Goal: Task Accomplishment & Management: Use online tool/utility

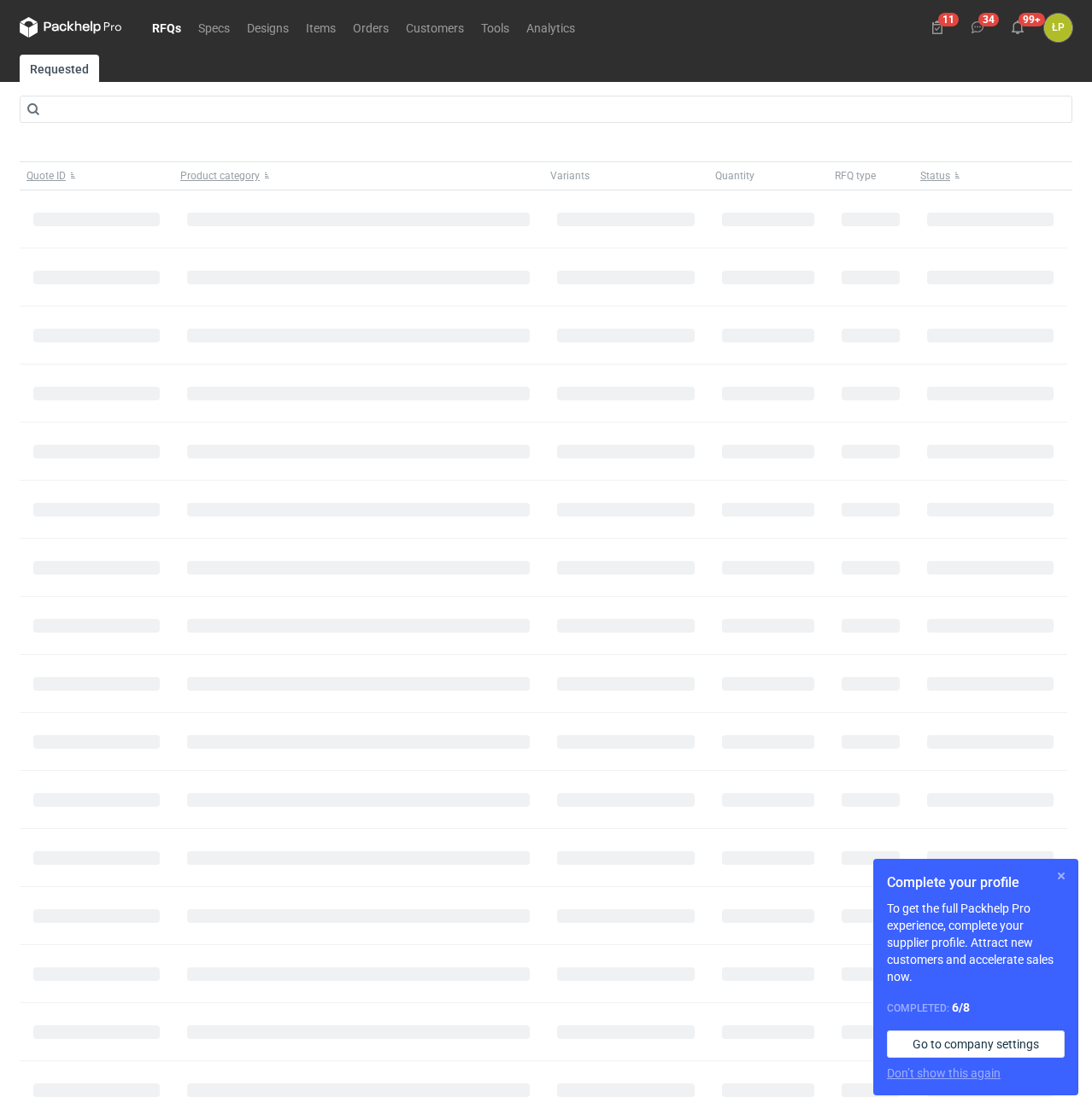
click at [1065, 874] on button "button" at bounding box center [1061, 876] width 20 height 20
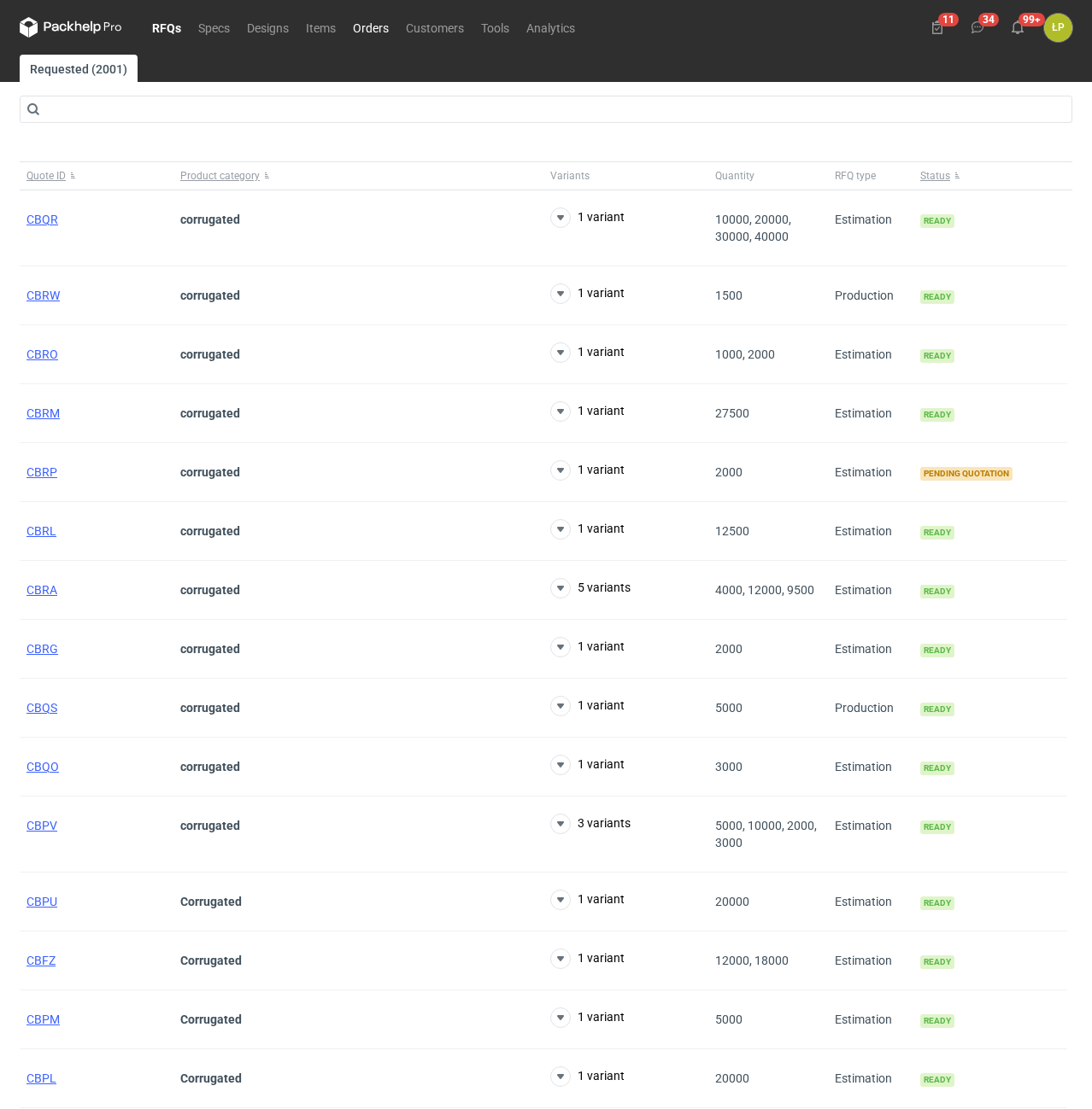
click at [375, 38] on link "Orders" at bounding box center [371, 27] width 53 height 20
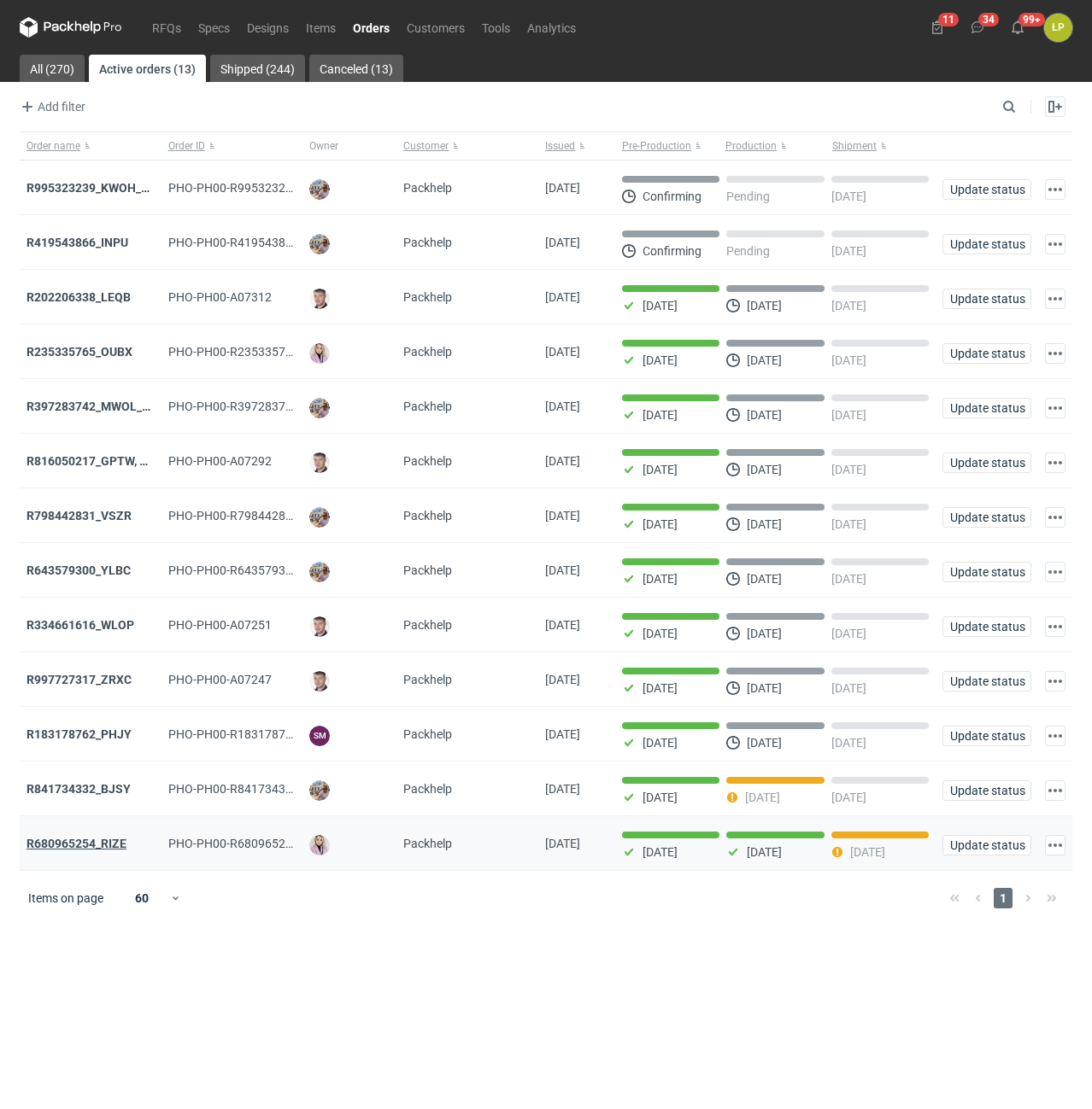
click at [115, 847] on strong "R680965254_RIZE" at bounding box center [76, 844] width 100 height 14
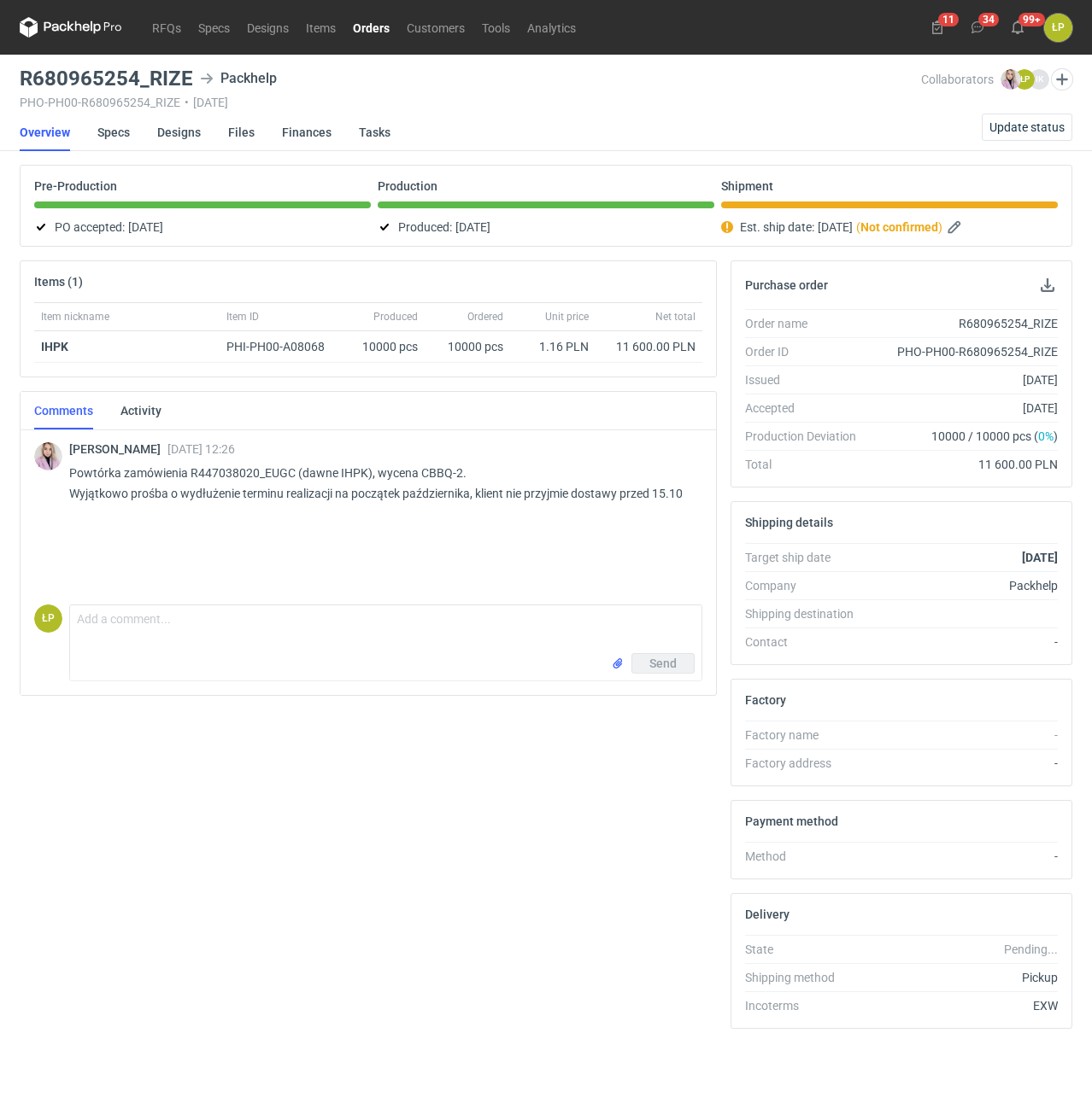
click at [272, 601] on div "ŁP Comment message Send" at bounding box center [368, 640] width 668 height 84
click at [273, 609] on textarea "Comment message" at bounding box center [386, 629] width 631 height 48
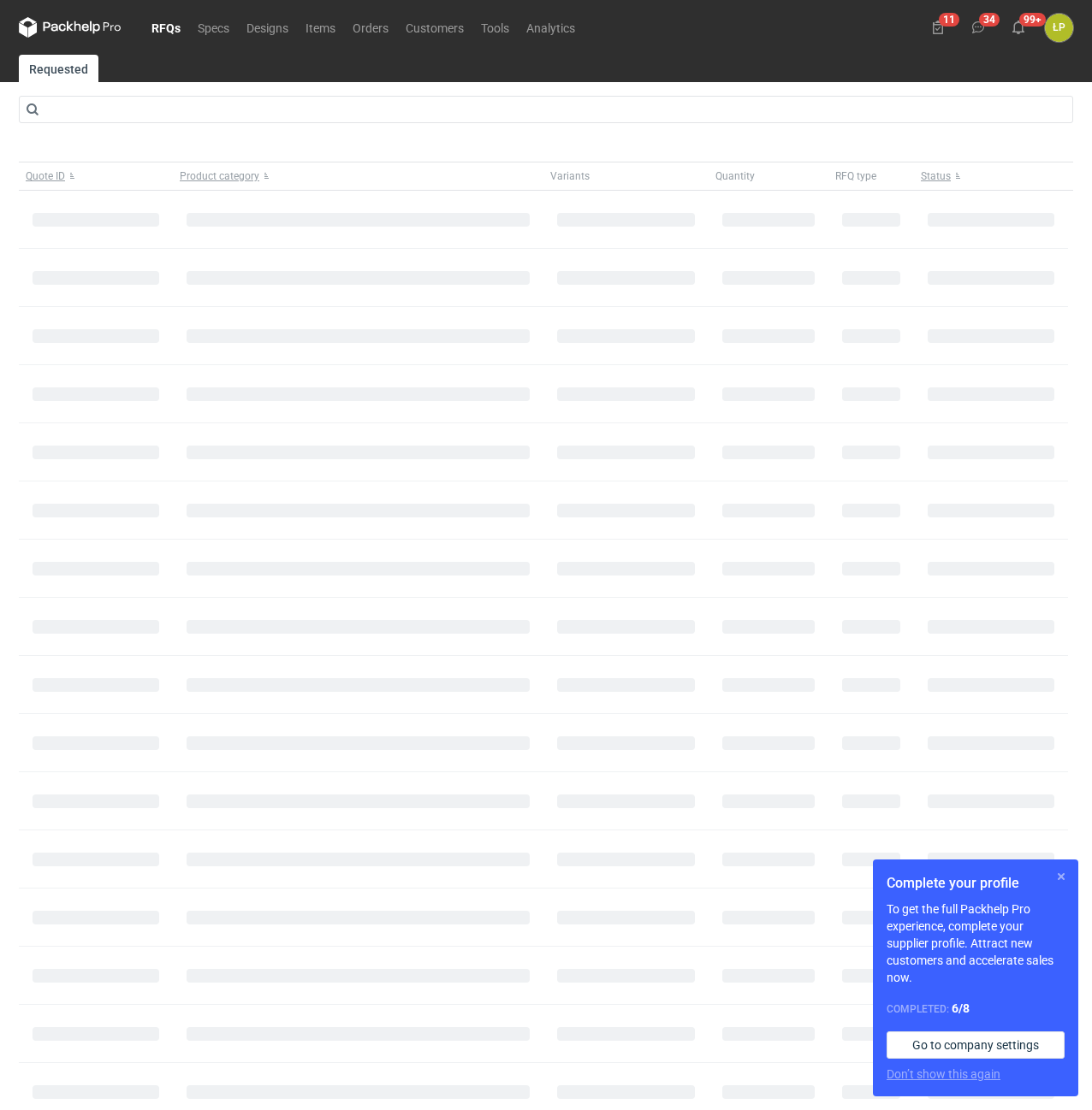
click at [1061, 883] on button "button" at bounding box center [1060, 876] width 20 height 20
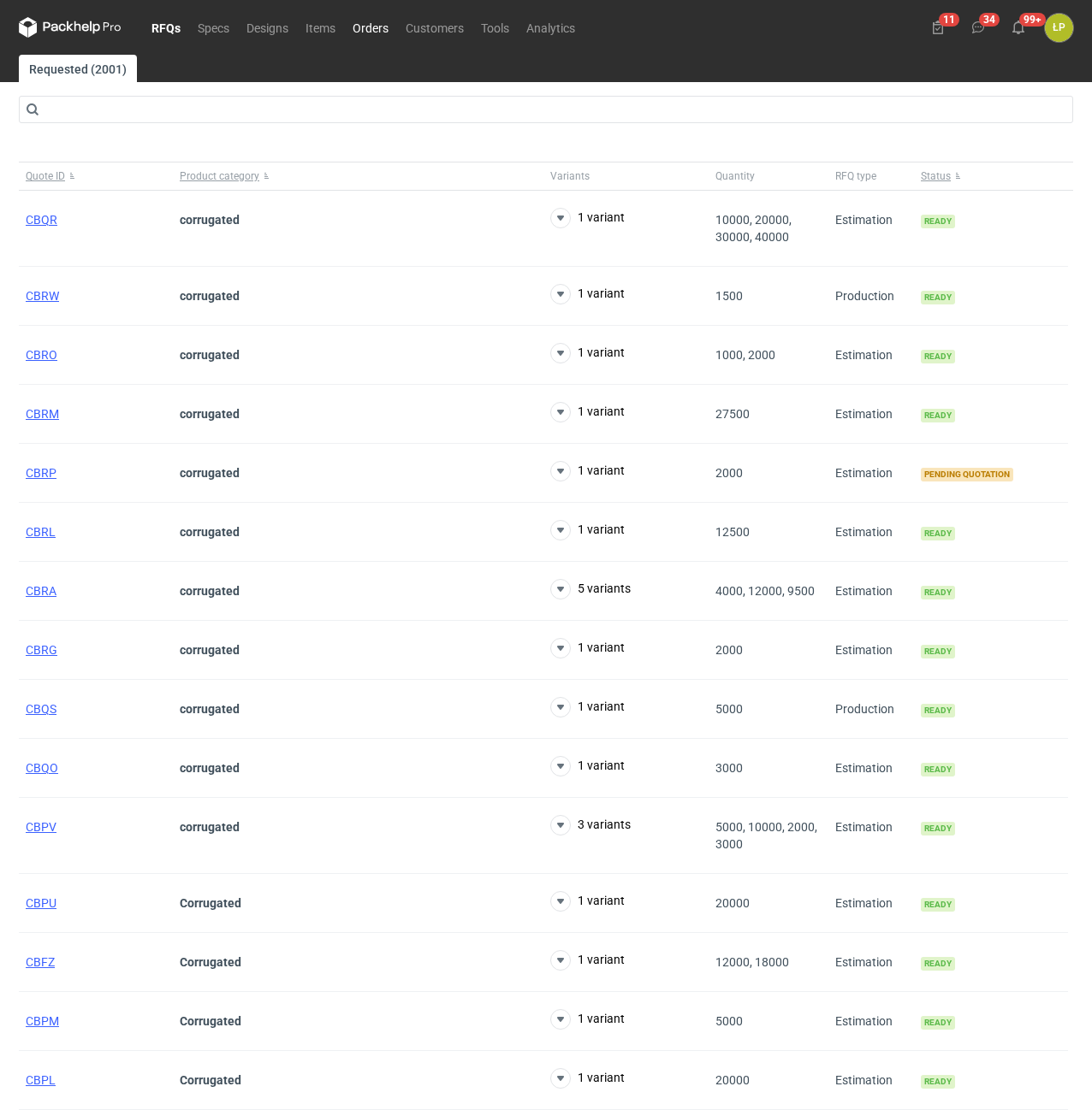
click at [377, 29] on link "Orders" at bounding box center [370, 27] width 53 height 20
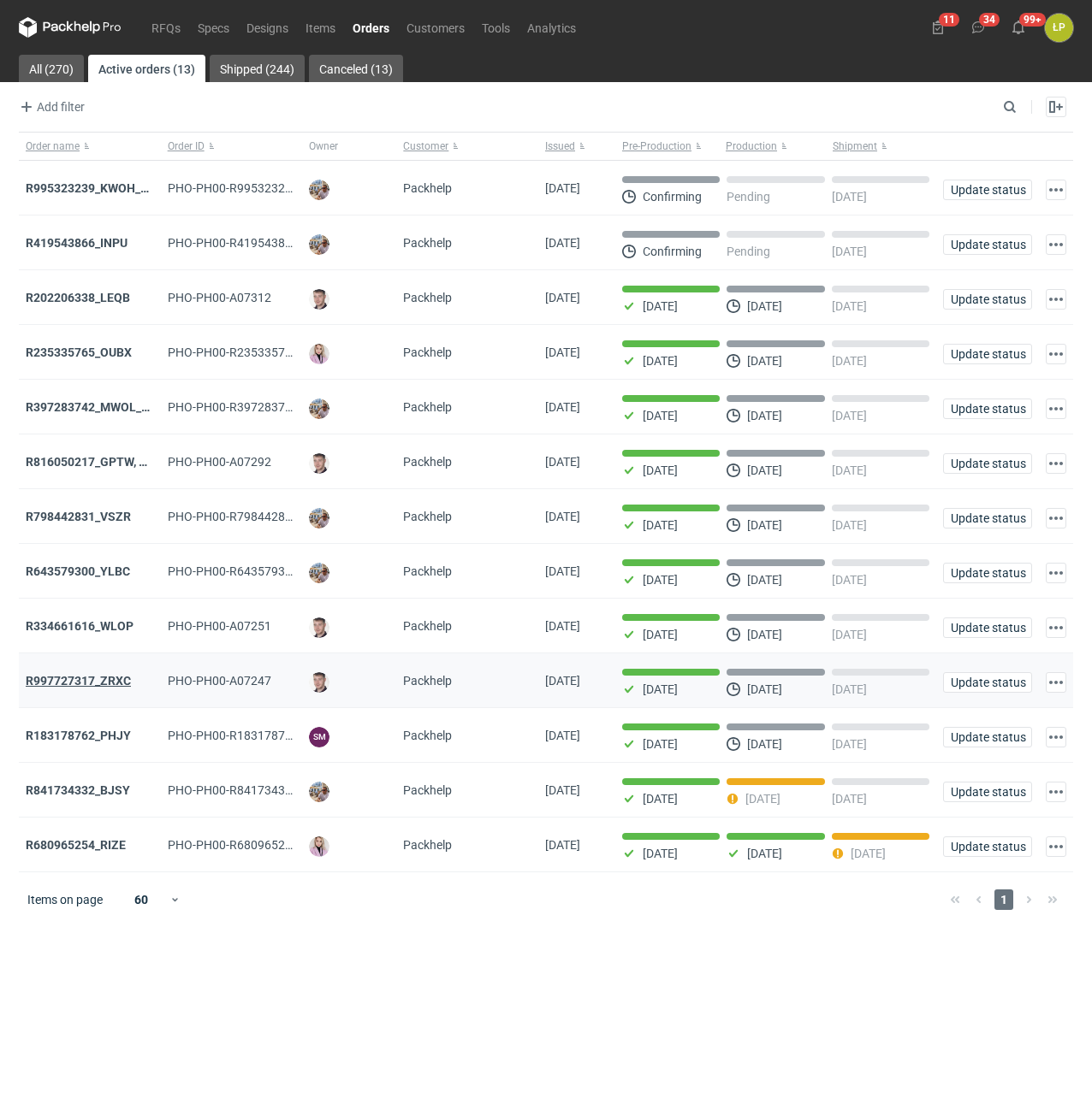
click at [123, 685] on strong "R997727317_ZRXC" at bounding box center [78, 681] width 105 height 14
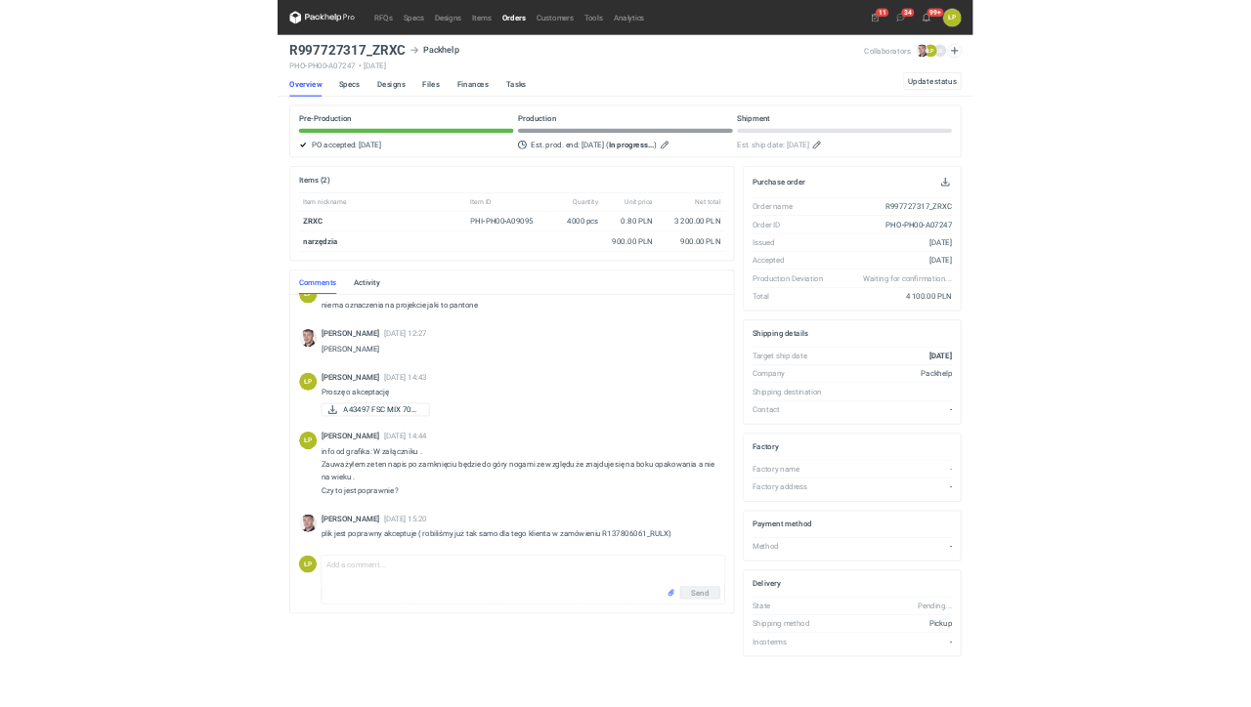
scroll to position [188, 0]
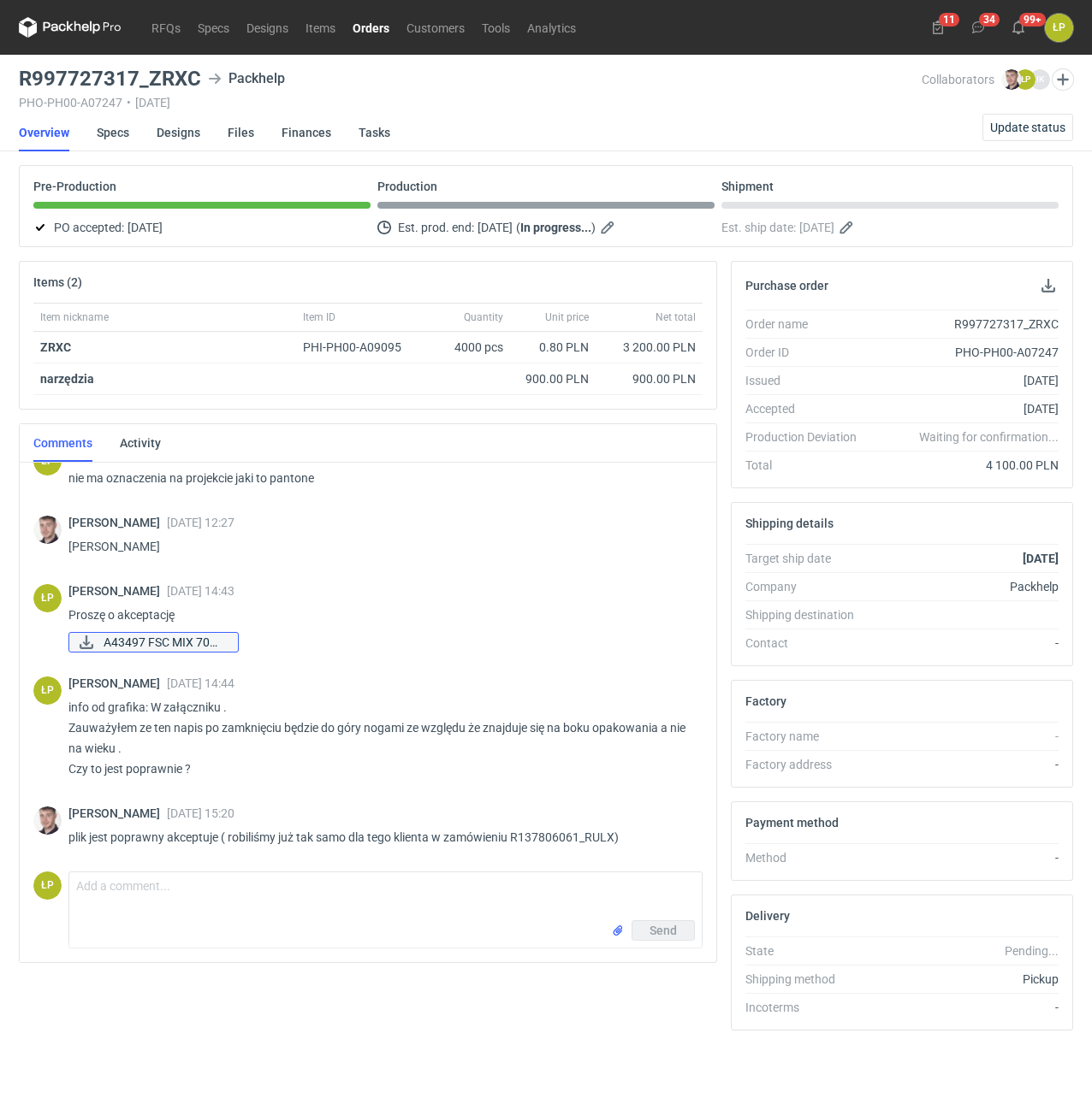
click at [197, 642] on span "A43497 FSC MIX 70% ..." at bounding box center [164, 642] width 121 height 18
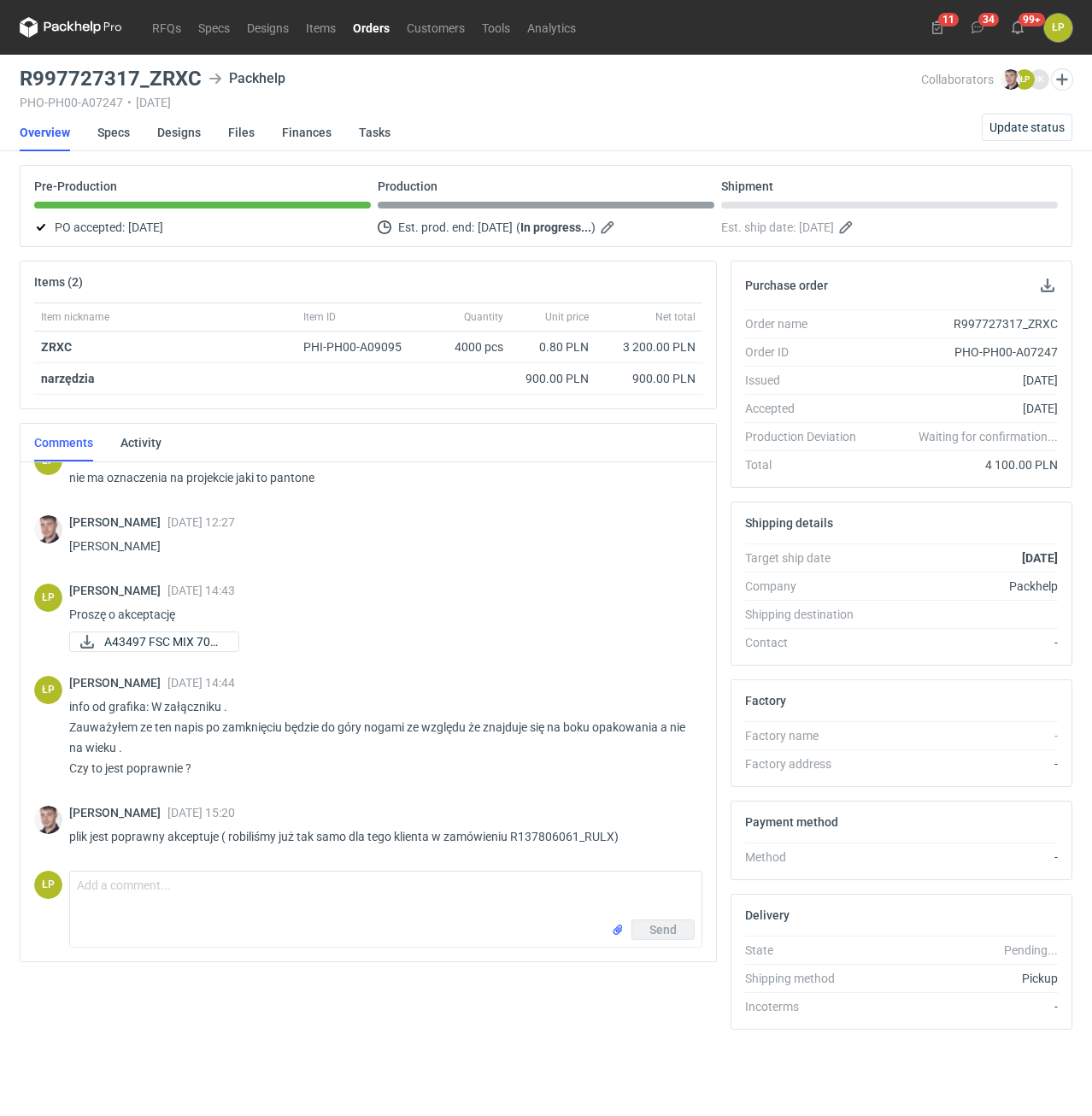
click at [357, 24] on link "Orders" at bounding box center [372, 27] width 54 height 20
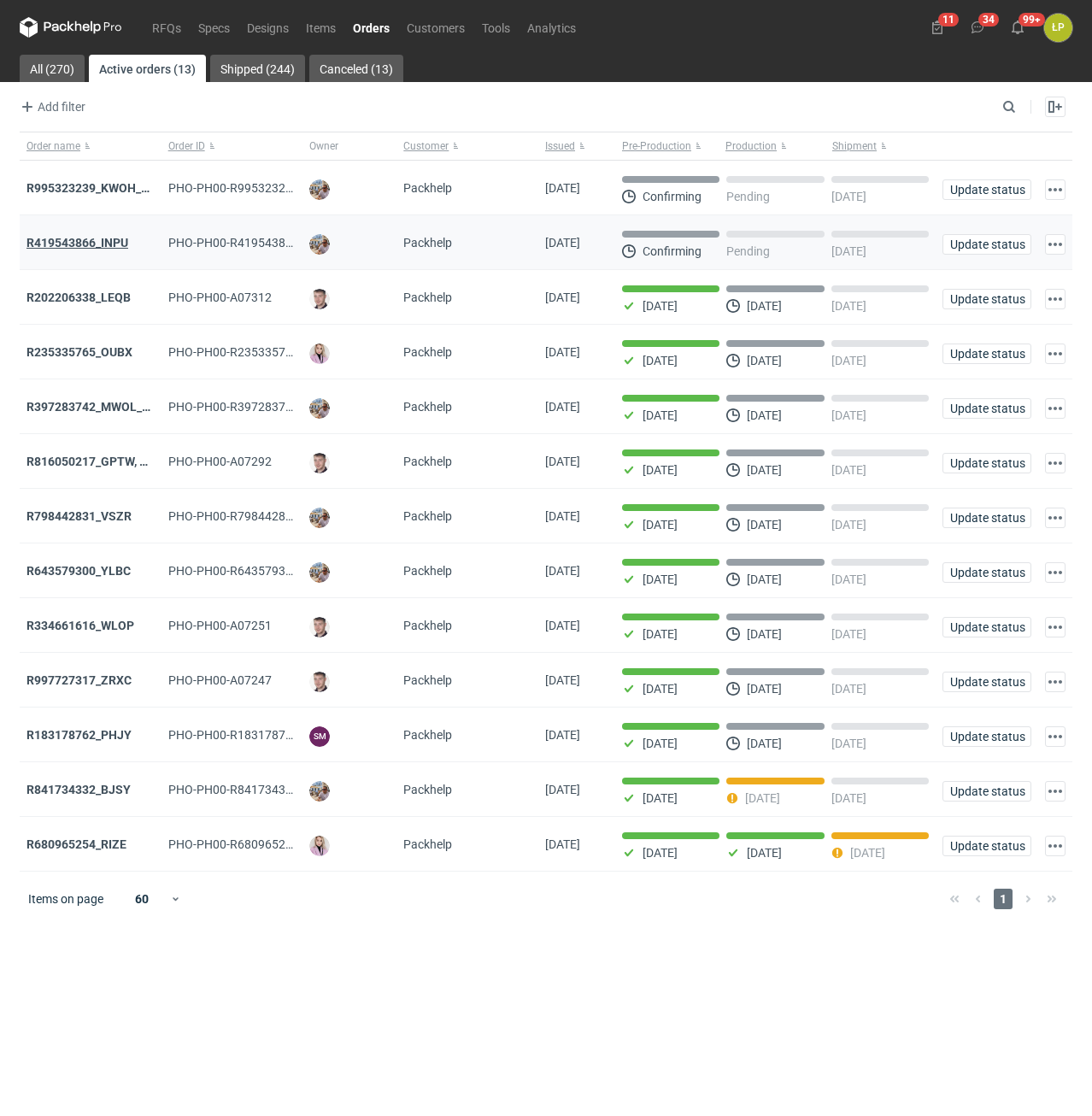
click at [107, 236] on div "R419543866_INPU" at bounding box center [90, 242] width 142 height 55
click at [108, 239] on strong "R419543866_INPU" at bounding box center [77, 243] width 101 height 14
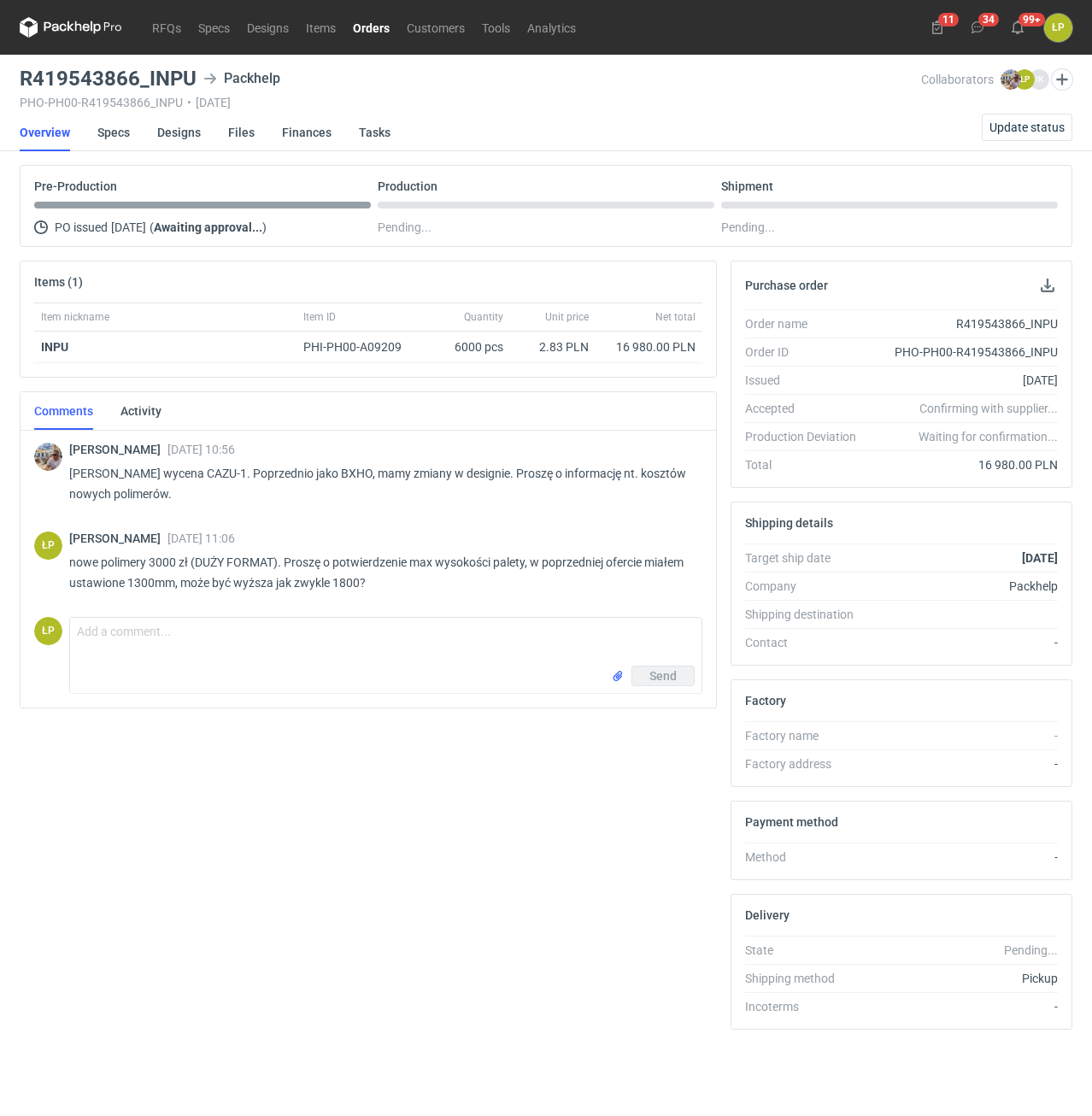
click at [374, 513] on div "[PERSON_NAME] [DATE] 10:56 [PERSON_NAME] wycena CAZU-1. Poprzednio jako BXHO, m…" at bounding box center [368, 474] width 668 height 94
click at [393, 658] on textarea "Comment message" at bounding box center [386, 642] width 631 height 48
click at [393, 651] on textarea "Comment message" at bounding box center [386, 642] width 631 height 48
click at [455, 643] on textarea "Comment message" at bounding box center [386, 642] width 631 height 48
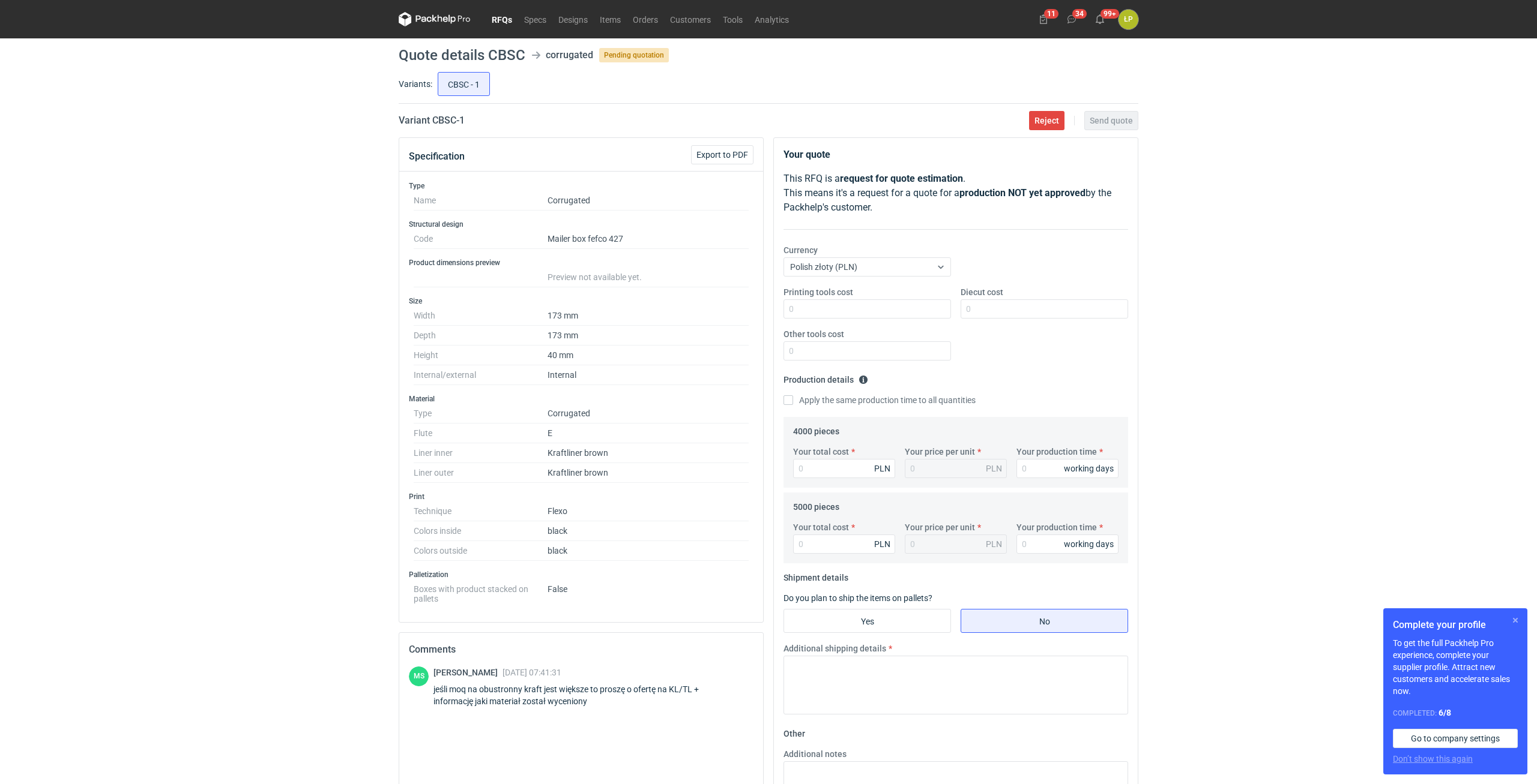
click at [921, 438] on button "button" at bounding box center [1515, 620] width 14 height 14
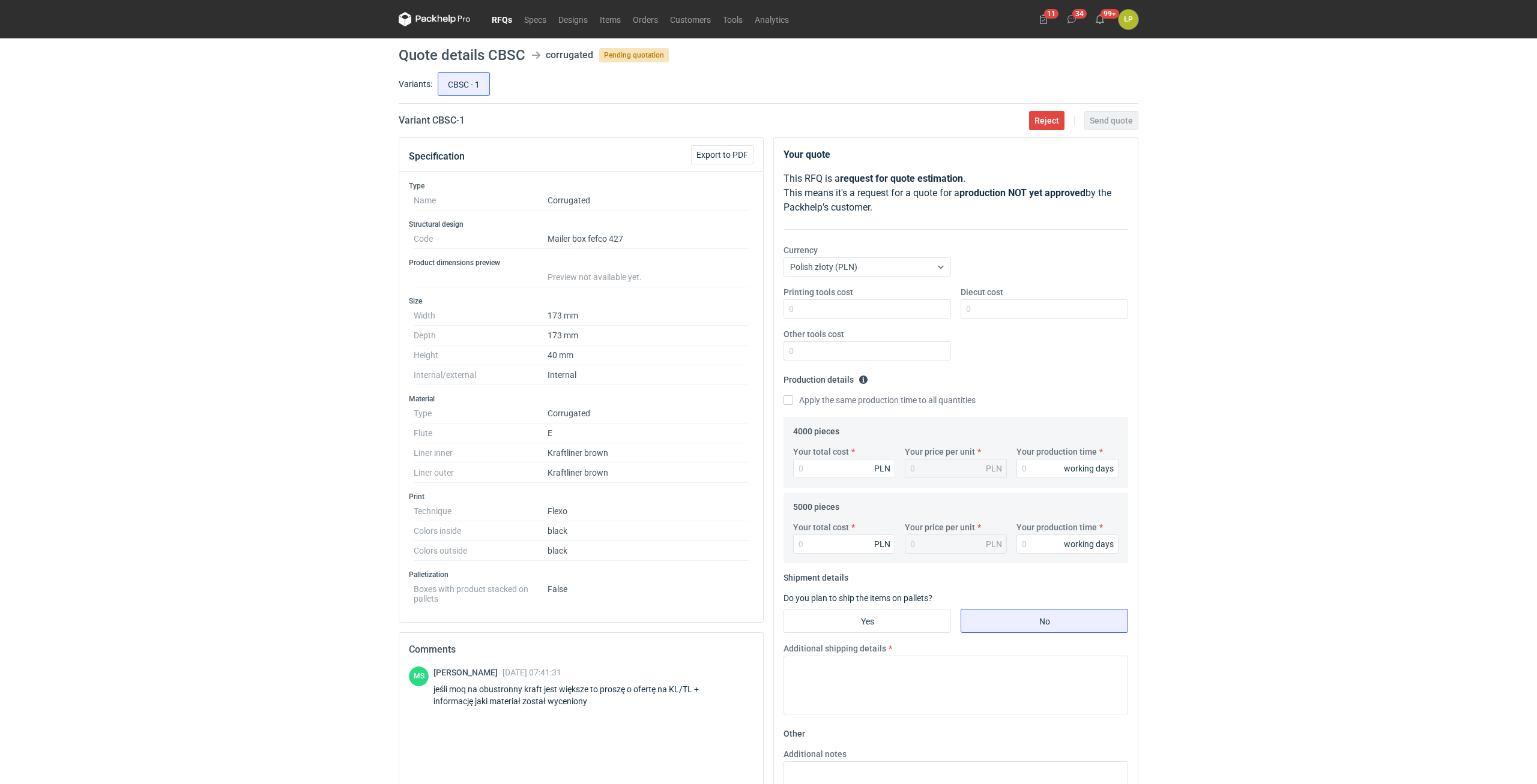
click at [921, 370] on div "RFQs Specs Designs Items Orders Customers Tools Analytics 11 34 99+ ŁP Łukasz P…" at bounding box center [768, 392] width 1537 height 784
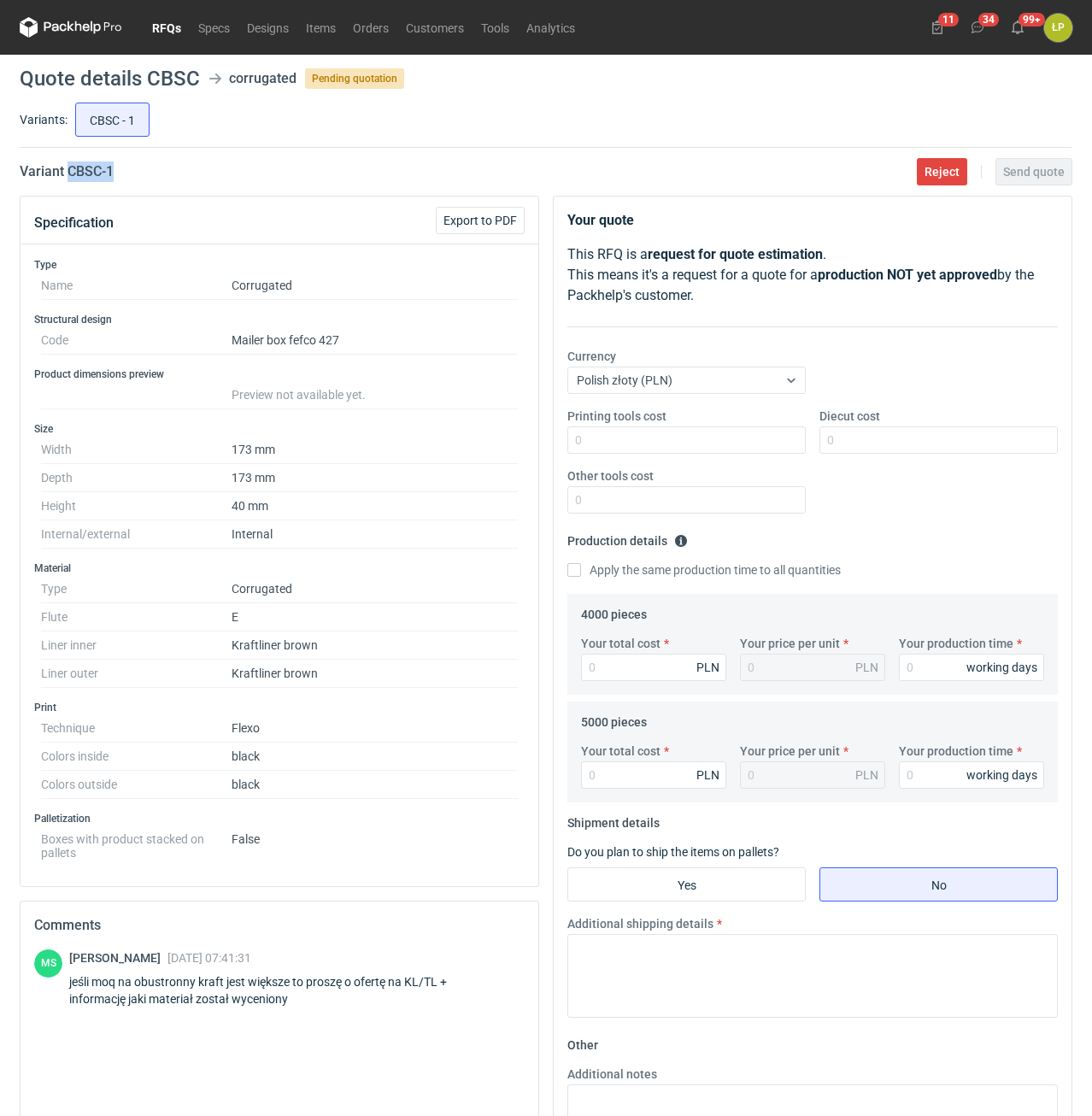
drag, startPoint x: 145, startPoint y: 173, endPoint x: 70, endPoint y: 178, distance: 75.2
click at [70, 178] on div "Variant CBSC - 1 Reject Send quote" at bounding box center [546, 171] width 1053 height 20
copy h2 "CBSC - 1"
click at [734, 452] on input "Printing tools cost" at bounding box center [686, 440] width 239 height 27
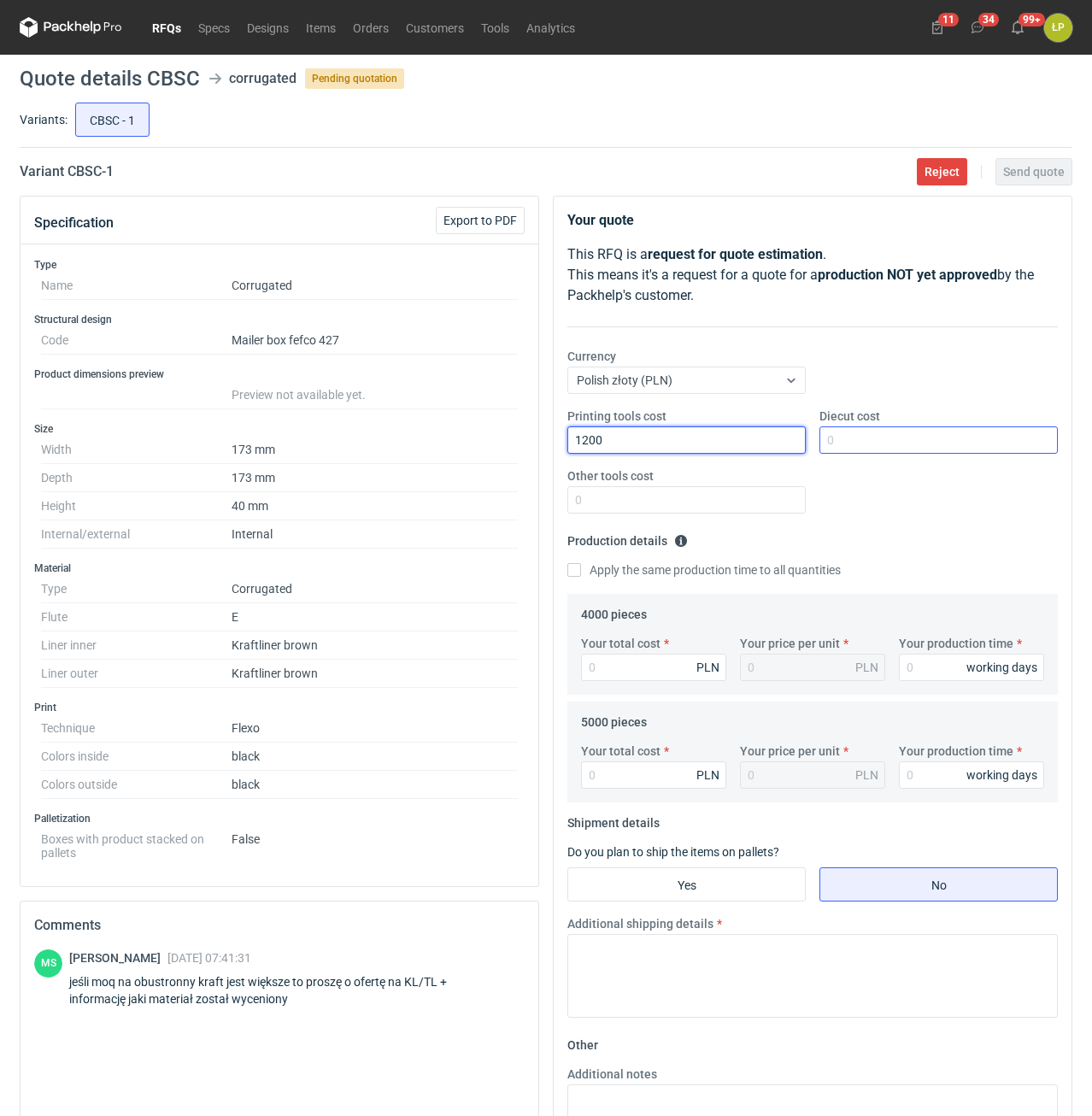
type input "1200"
click at [879, 449] on input "Diecut cost" at bounding box center [938, 440] width 239 height 27
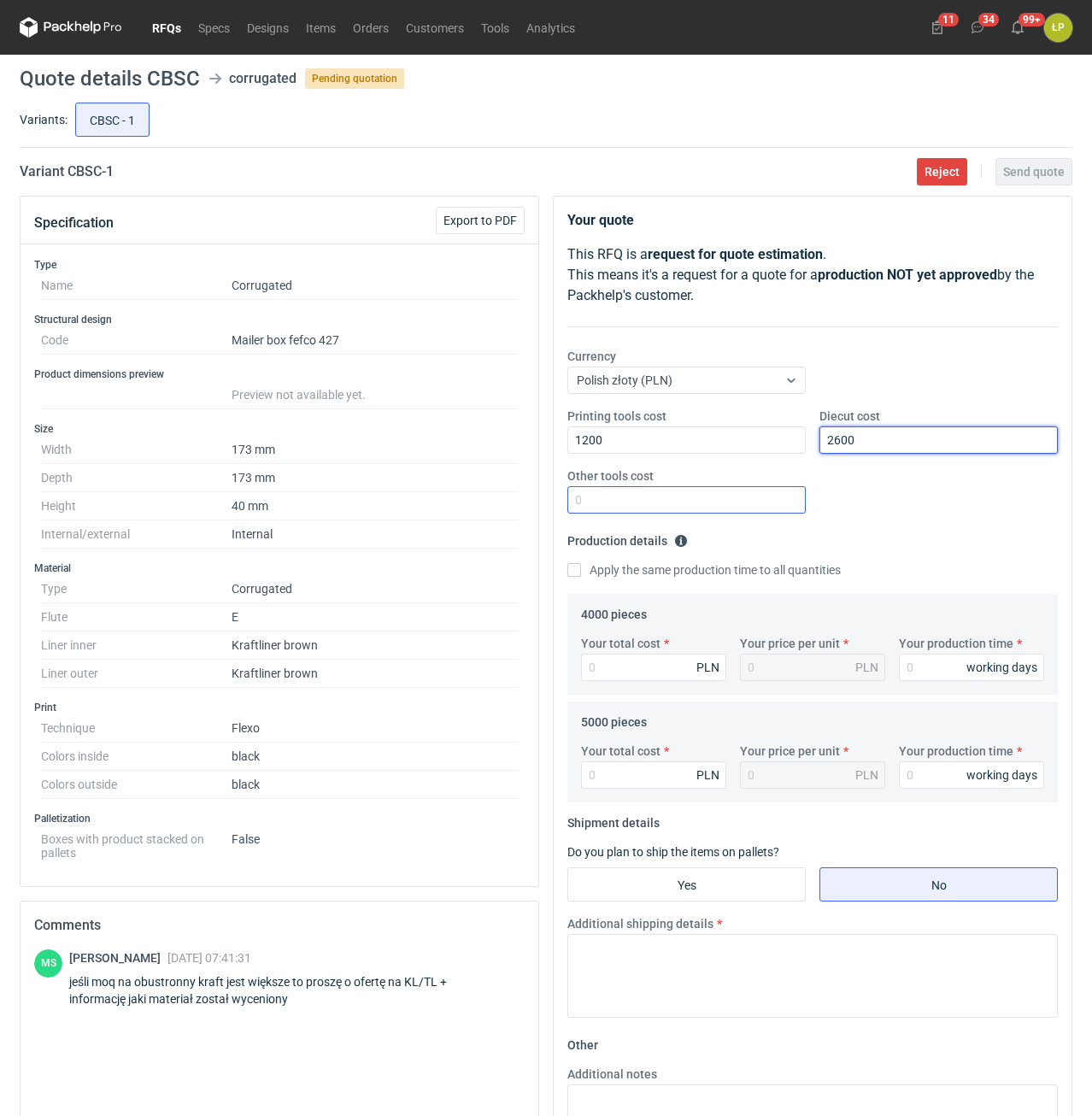
type input "2600"
click at [773, 500] on input "Other tools cost" at bounding box center [686, 499] width 239 height 27
type input "0"
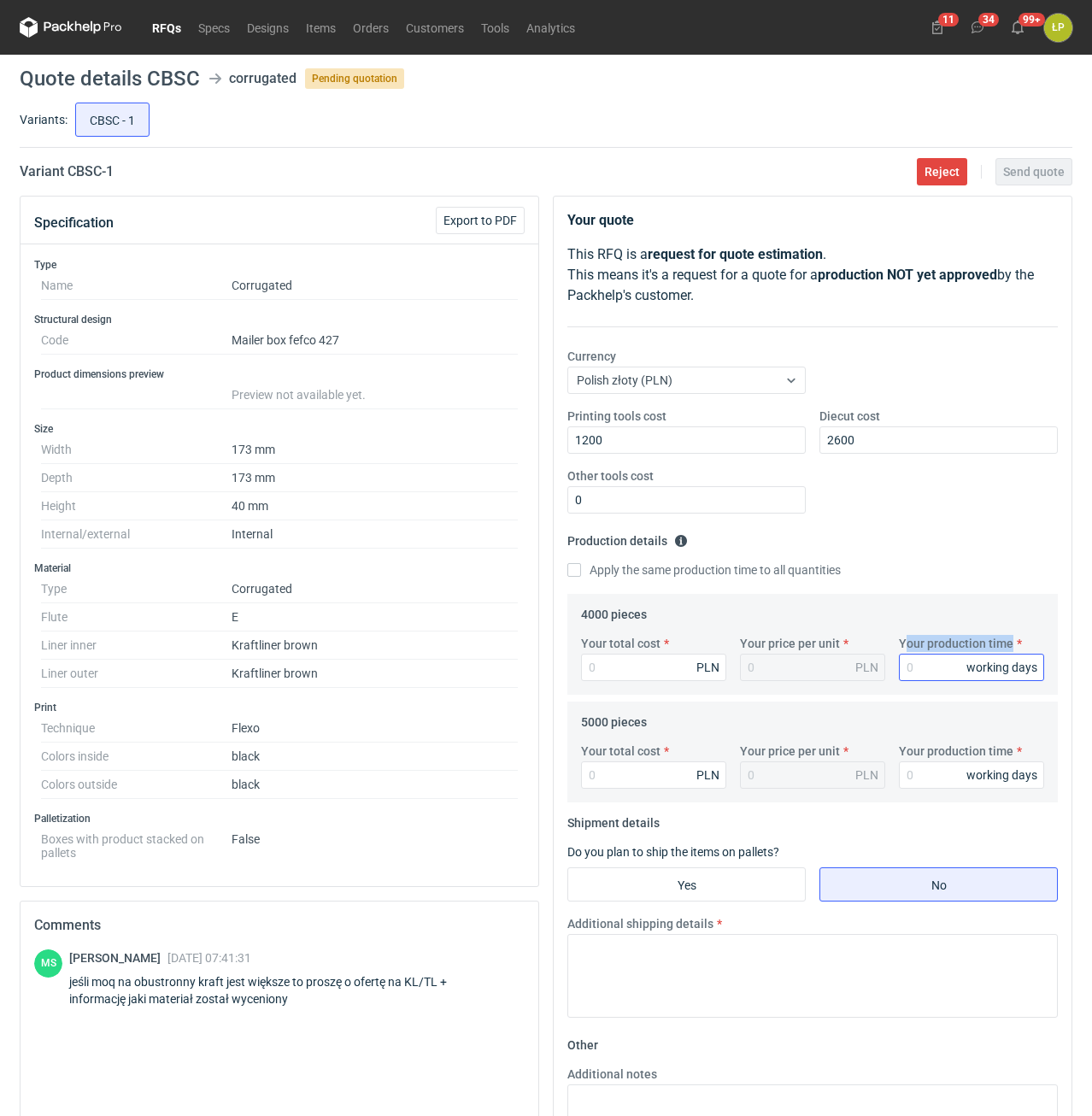
drag, startPoint x: 911, startPoint y: 654, endPoint x: 915, endPoint y: 662, distance: 8.9
click at [914, 624] on div "Your production time working days" at bounding box center [971, 658] width 159 height 46
click at [915, 624] on input "Your production time" at bounding box center [971, 667] width 145 height 27
type input "12"
click at [619, 579] on label "Apply the same production time to all quantities" at bounding box center [704, 570] width 274 height 17
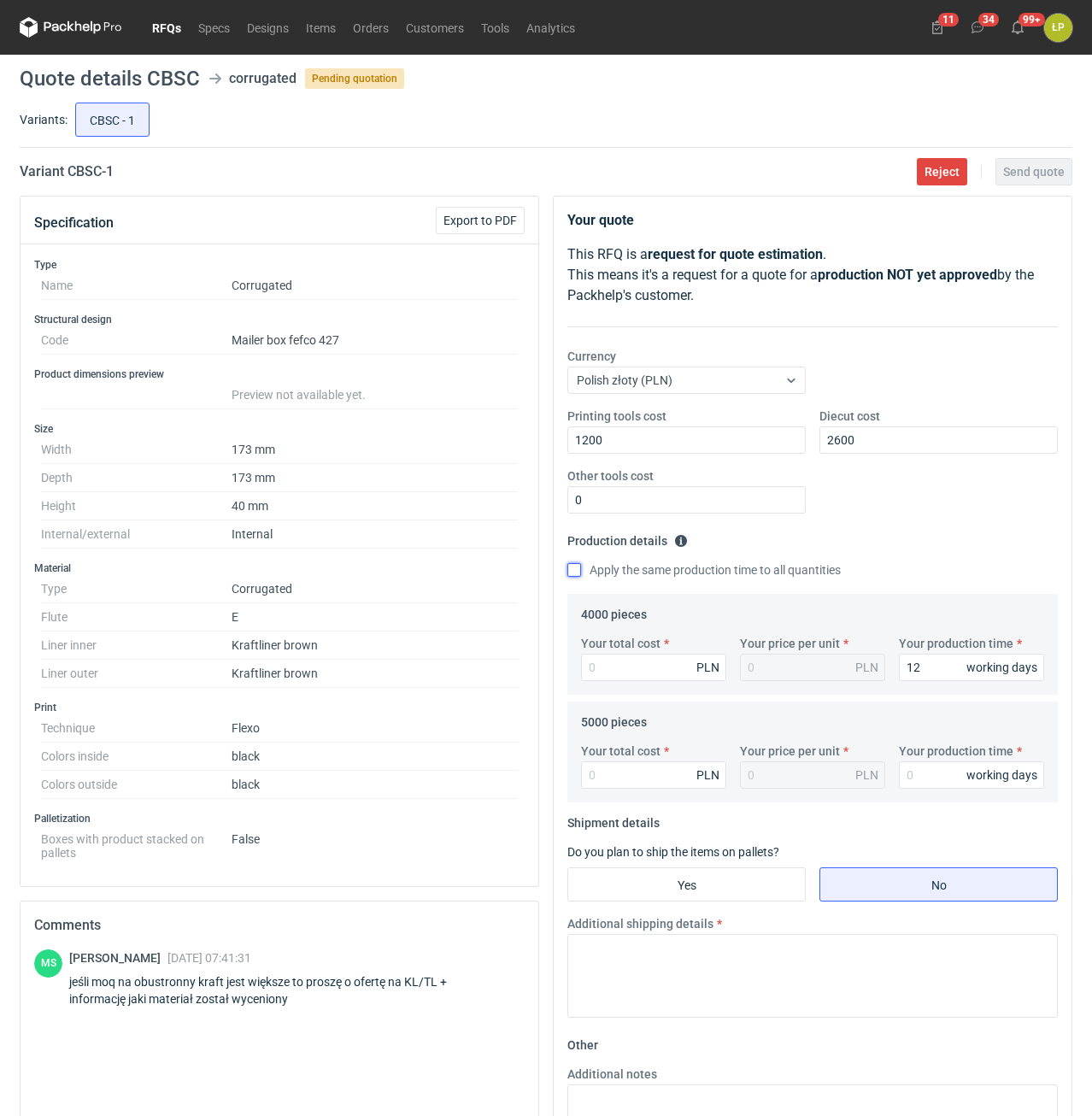
click at [581, 577] on input "Apply the same production time to all quantities" at bounding box center [574, 570] width 14 height 14
checkbox input "true"
type input "12"
click at [627, 624] on input "Your total cost" at bounding box center [653, 667] width 145 height 27
type input "1800"
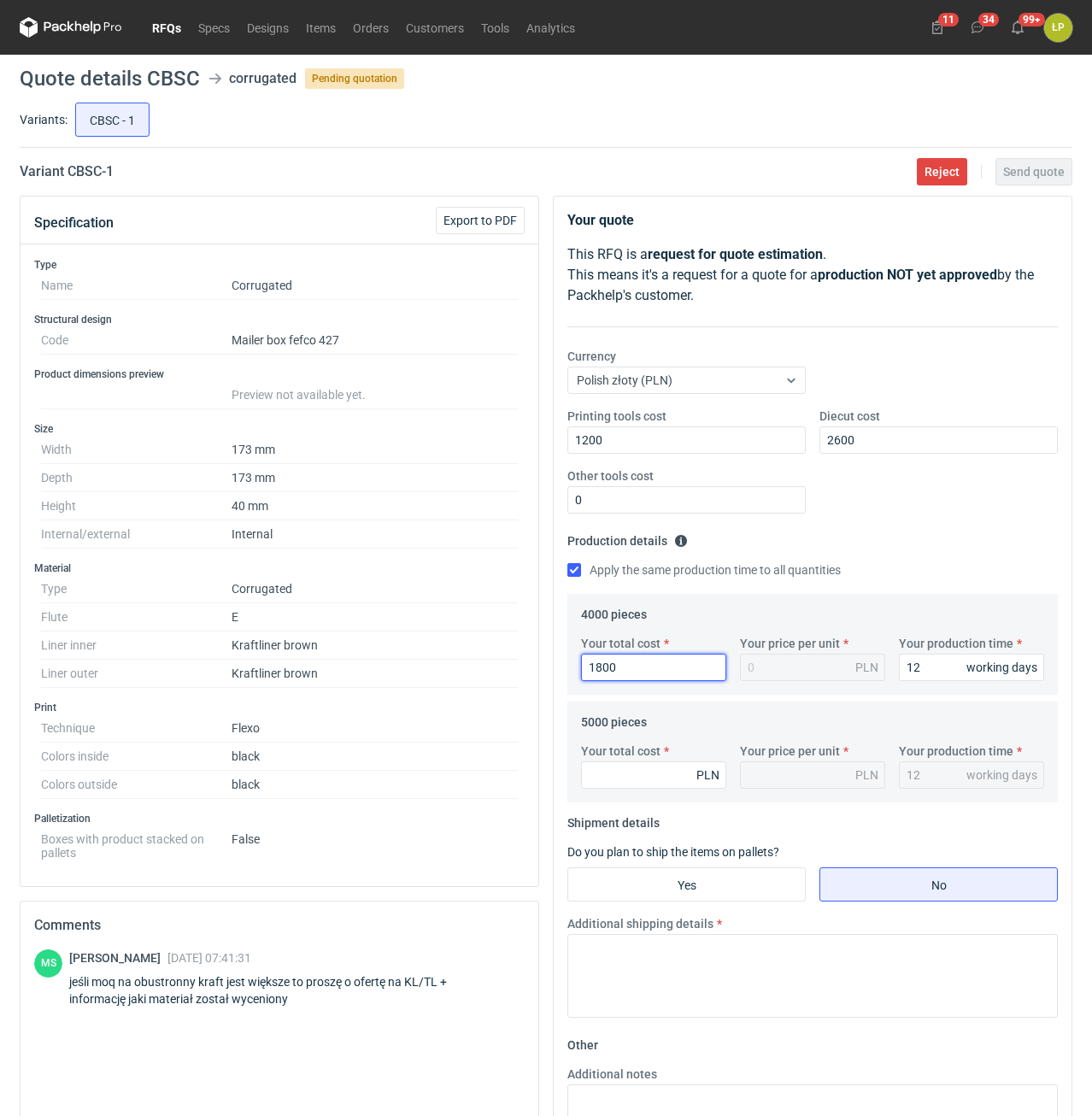
type input "0.45"
type input "1800"
click at [664, 624] on input "Your total cost" at bounding box center [653, 775] width 145 height 27
type input "2150"
type input "0.43"
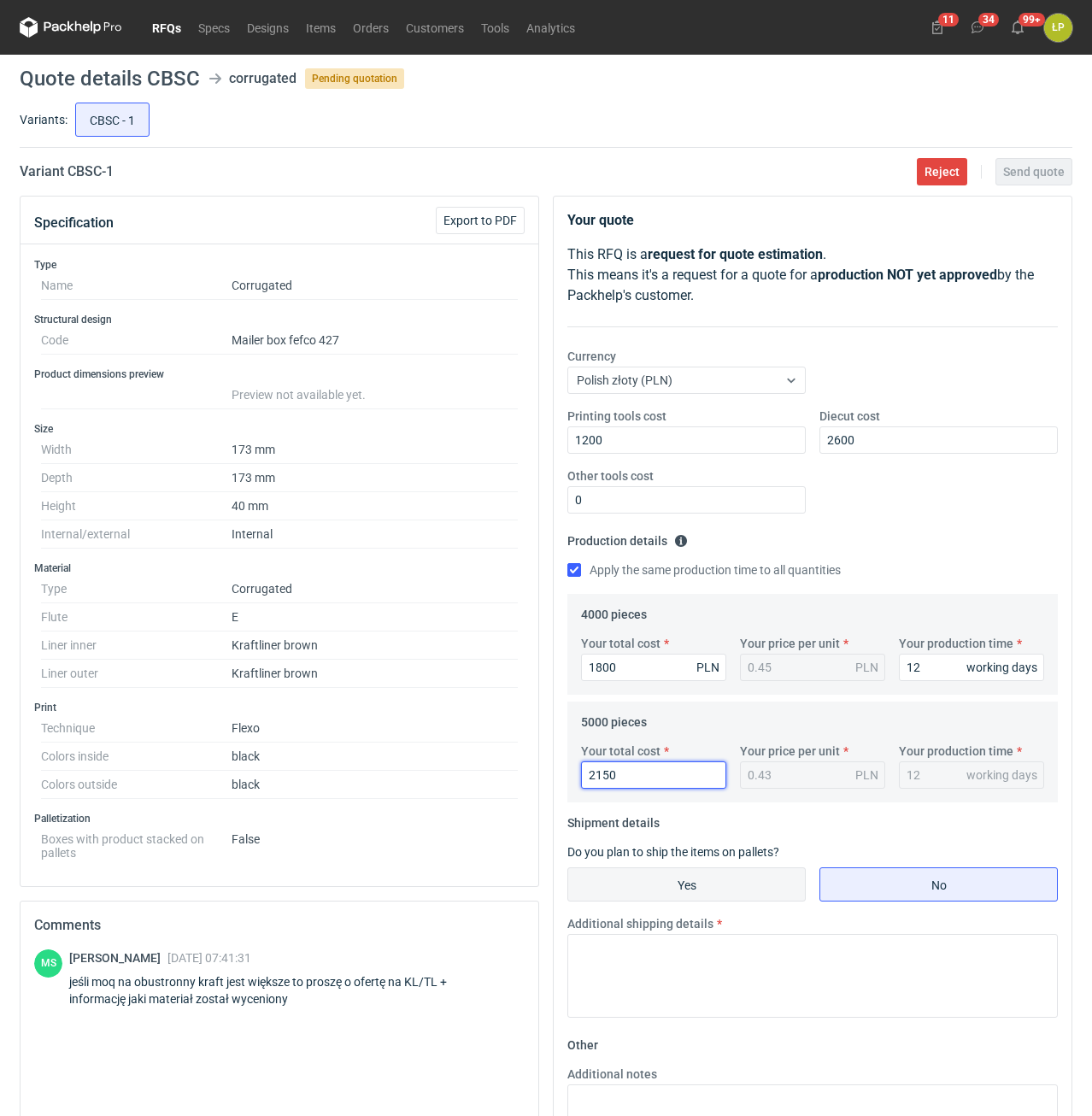
type input "2150"
click at [734, 624] on input "Yes" at bounding box center [686, 884] width 237 height 32
radio input "true"
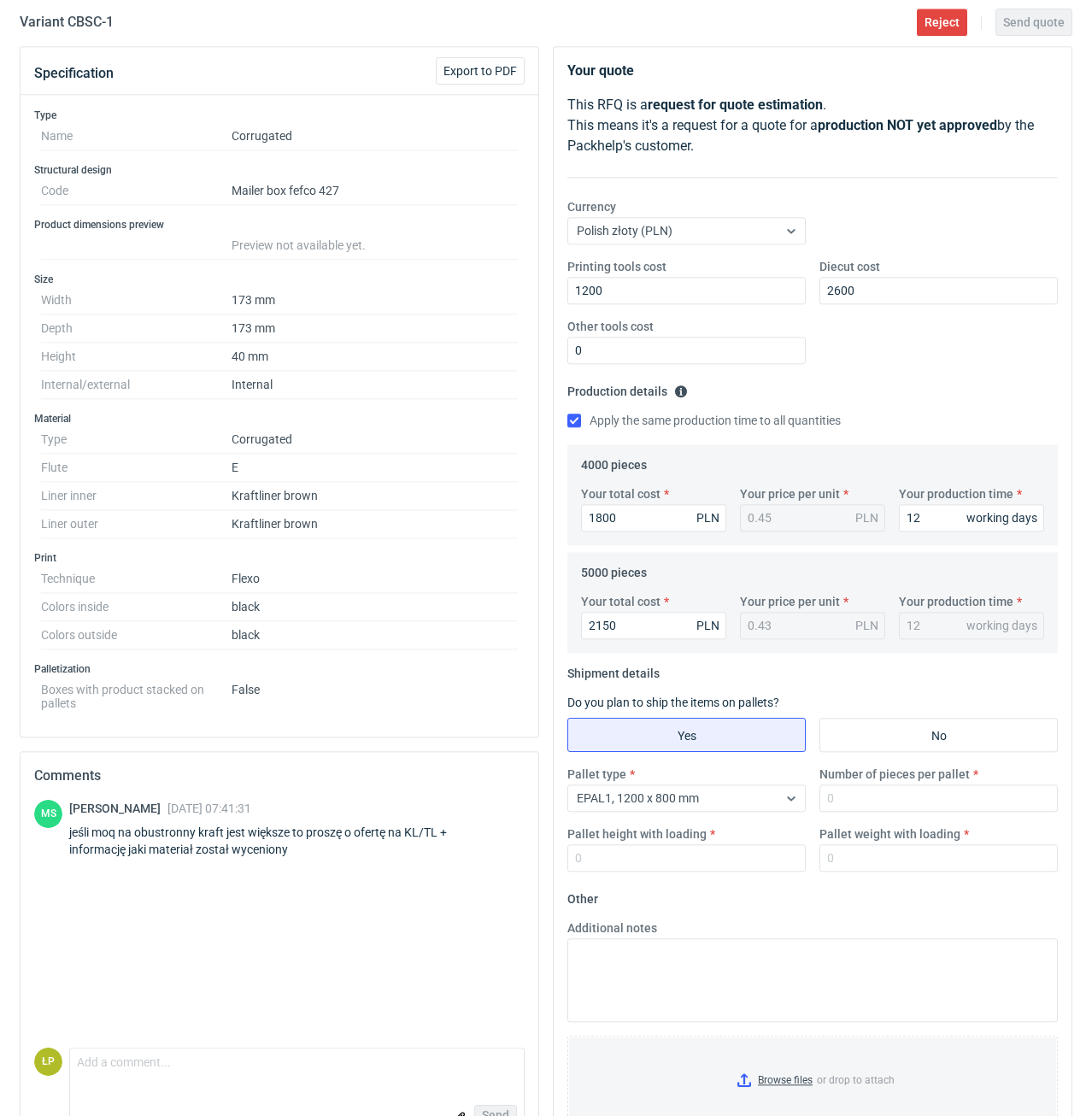
scroll to position [201, 0]
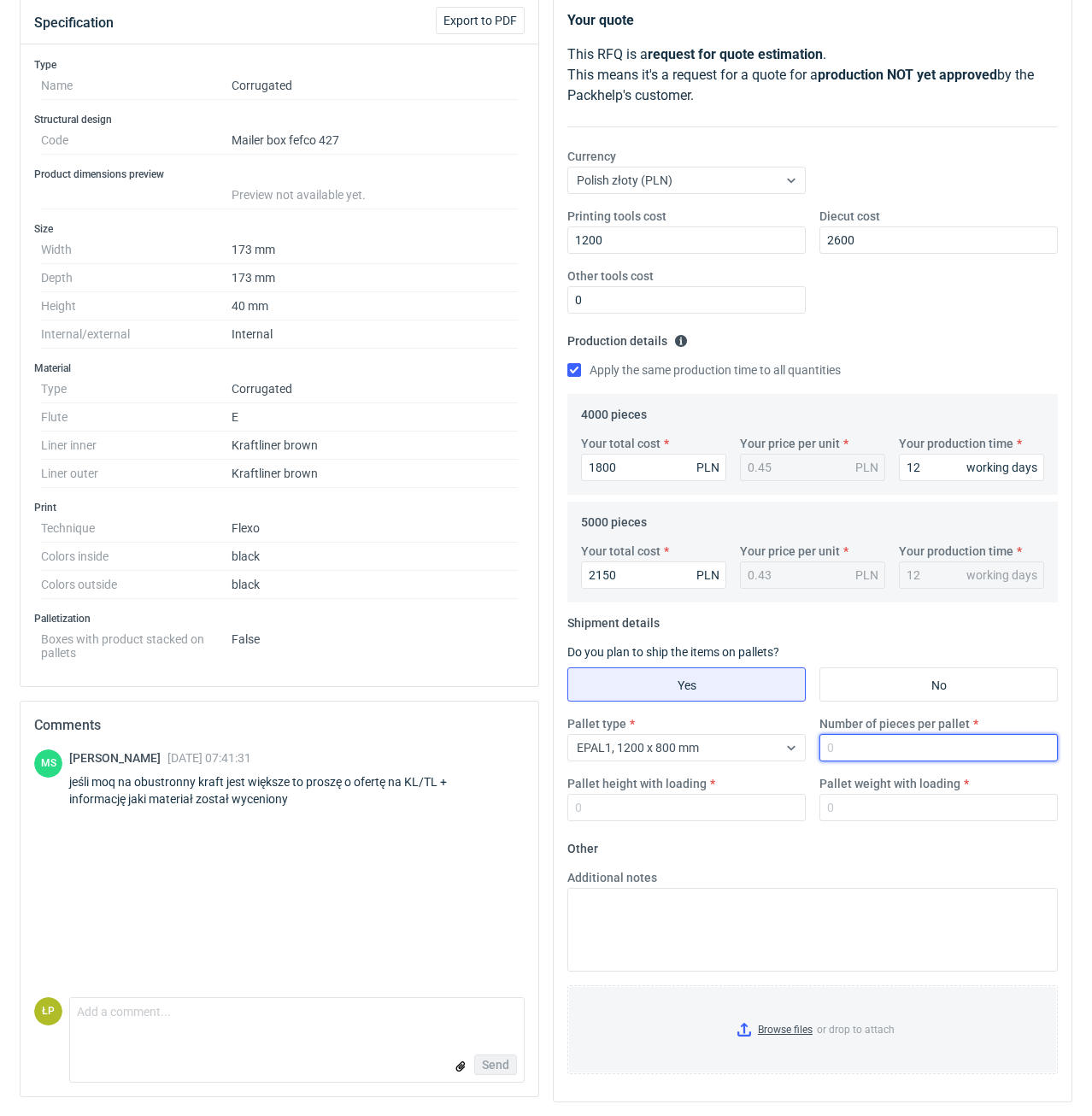
click at [873, 624] on input "Number of pieces per pallet" at bounding box center [938, 747] width 239 height 27
type input "4000"
click at [768, 624] on input "Pallet height with loading" at bounding box center [686, 807] width 239 height 27
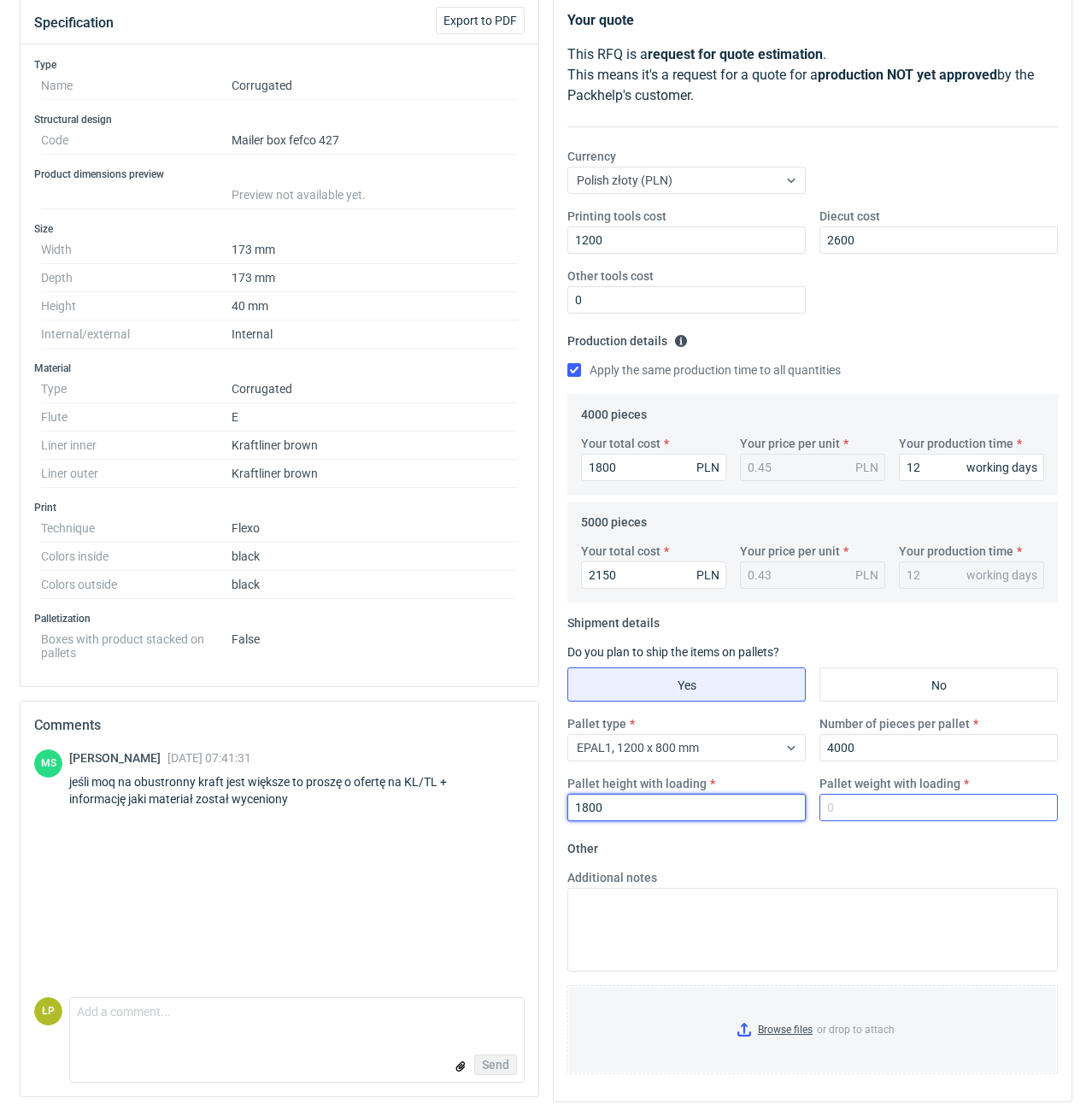
type input "1800"
click at [873, 624] on input "Pallet weight with loading" at bounding box center [938, 807] width 239 height 27
click at [846, 624] on input "Pallet weight with loading" at bounding box center [938, 807] width 239 height 27
type input "280"
click at [843, 624] on form "Other Additional notes Browse files or drop to attach" at bounding box center [812, 961] width 490 height 253
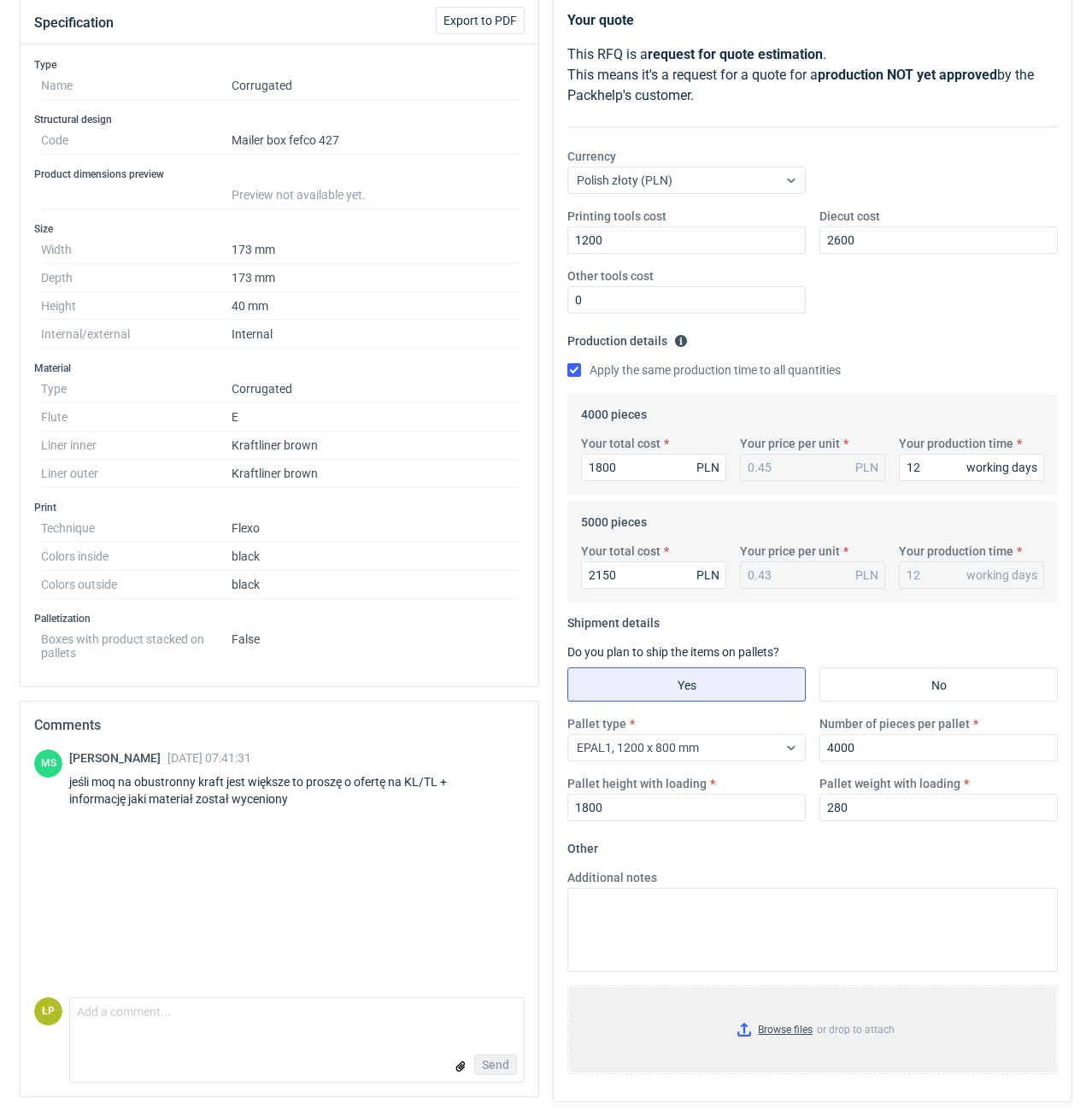
click at [774, 624] on input "Browse files or drop to attach" at bounding box center [812, 1030] width 487 height 86
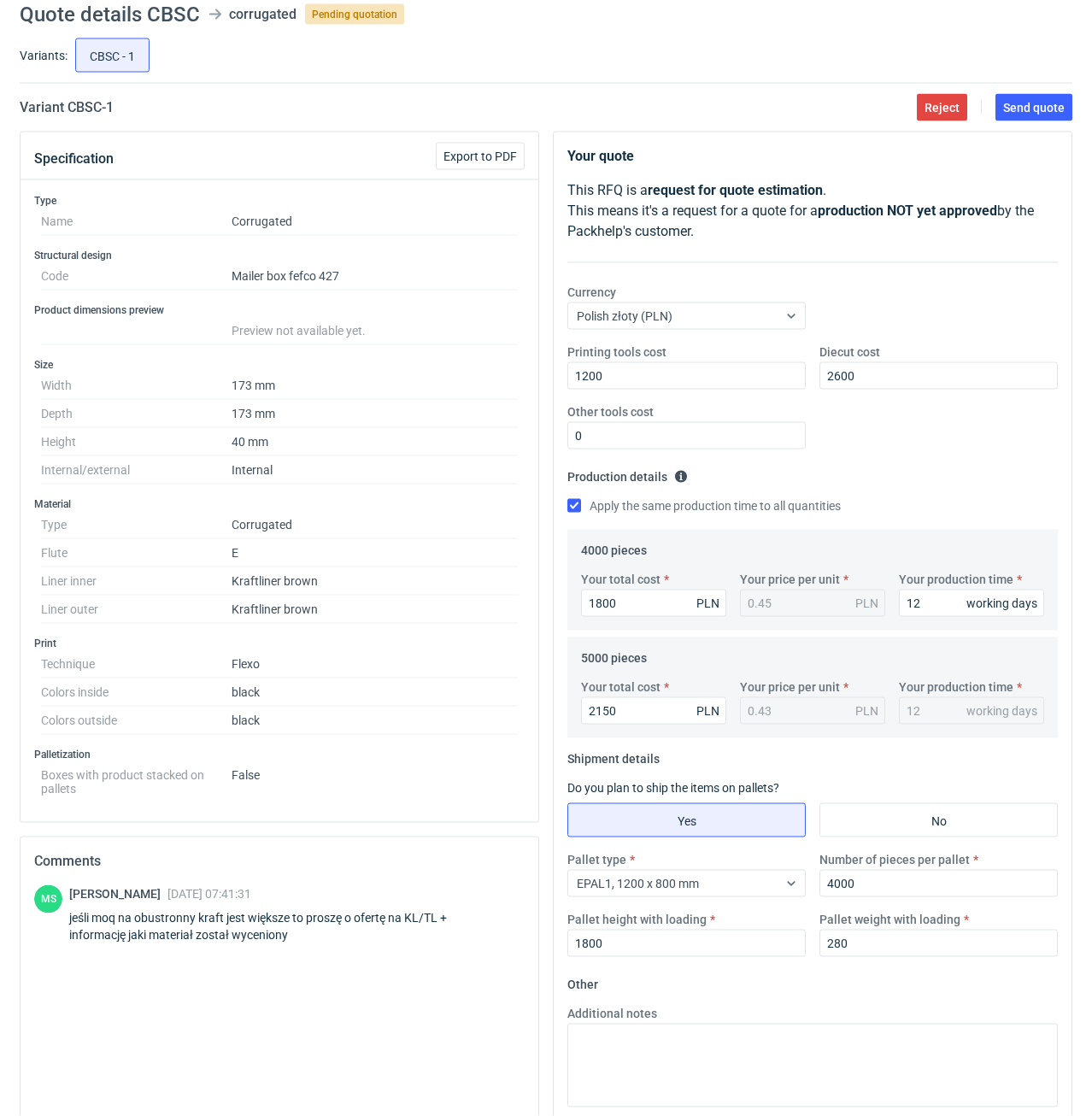
scroll to position [0, 0]
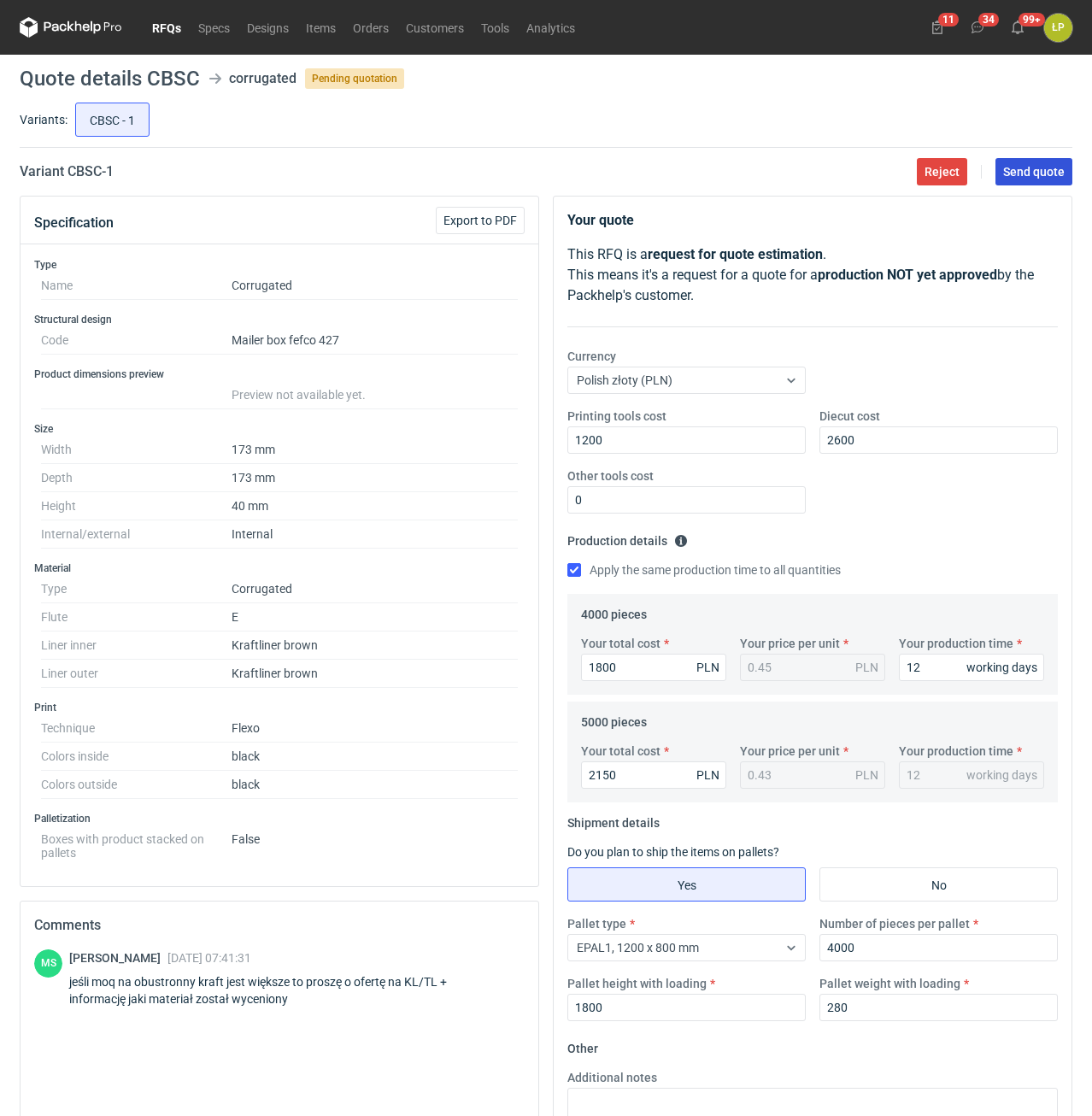
click at [1031, 182] on button "Send quote" at bounding box center [1033, 171] width 77 height 27
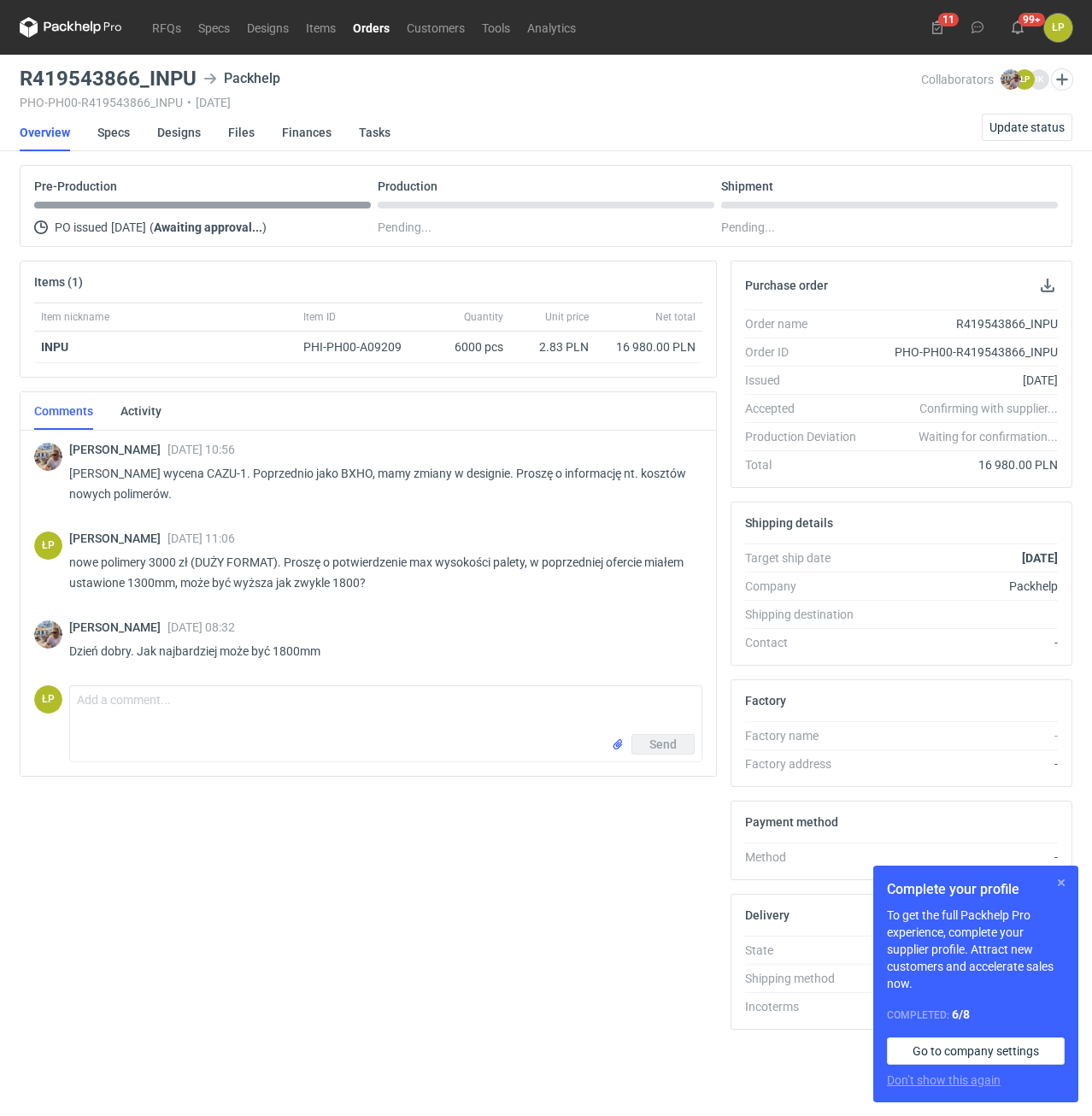
click at [1053, 881] on button "button" at bounding box center [1061, 882] width 20 height 20
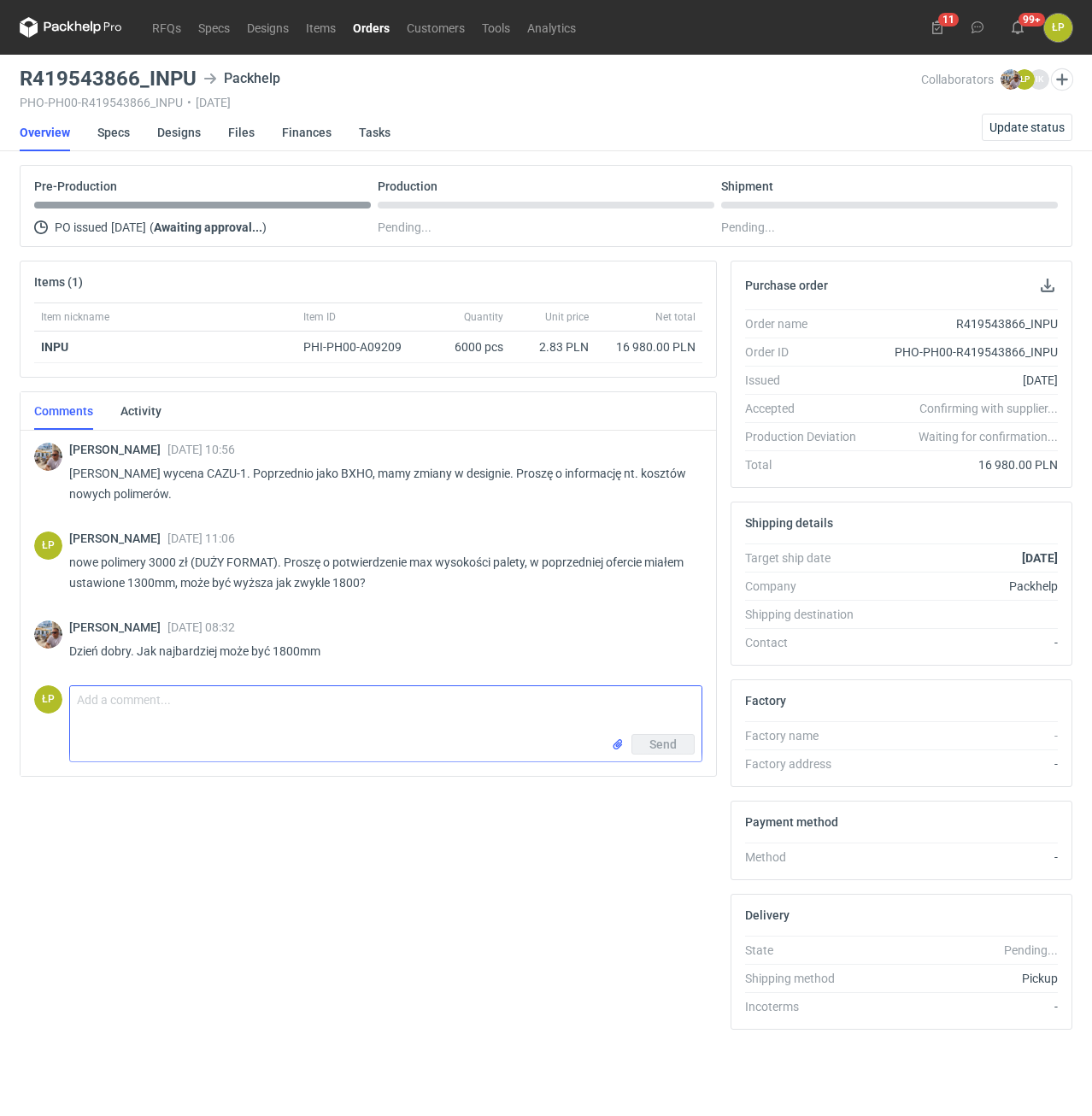
click at [303, 692] on textarea "Comment message" at bounding box center [386, 710] width 631 height 48
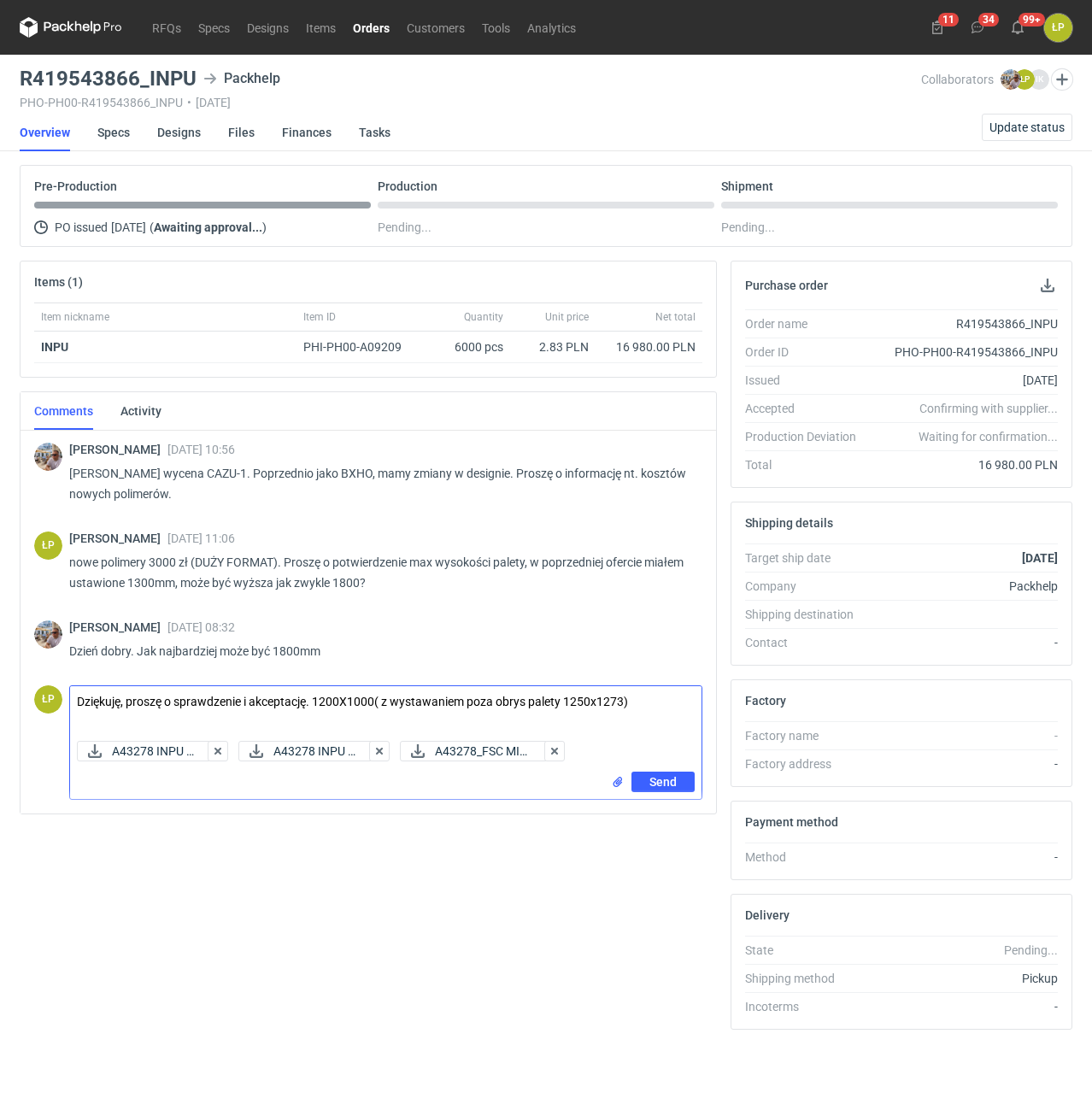
click at [634, 708] on textarea "Dziękuję, proszę o sprawdzenie i akceptację. 1200X1000( z wystawaniem poza obry…" at bounding box center [386, 710] width 631 height 48
type textarea "Dziękuję, proszę o sprawdzenie i akceptację. 1200X1000( z wystawaniem poza obry…"
click at [688, 785] on button "Send" at bounding box center [663, 781] width 63 height 20
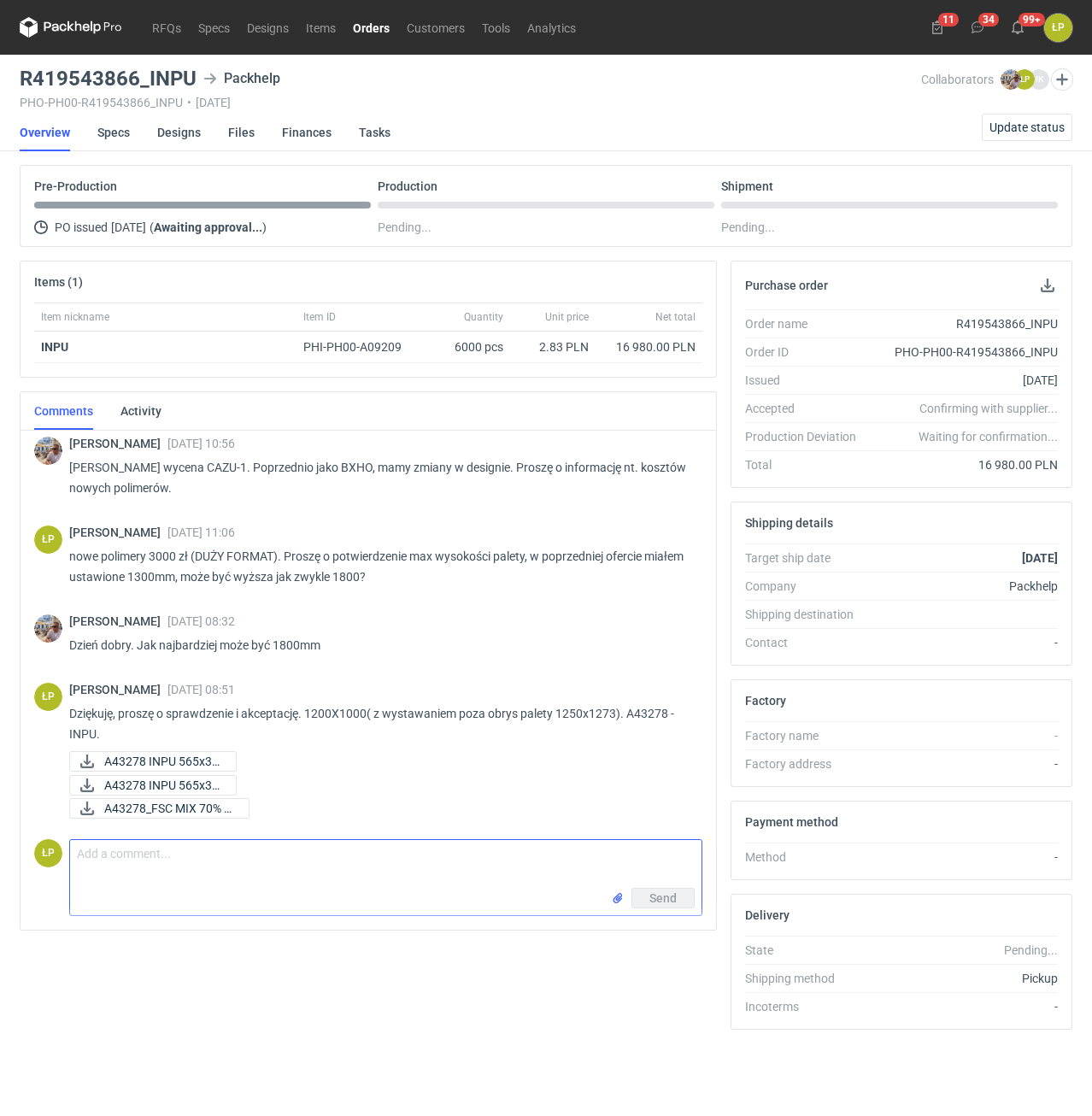
scroll to position [6, 0]
